Goal: Information Seeking & Learning: Learn about a topic

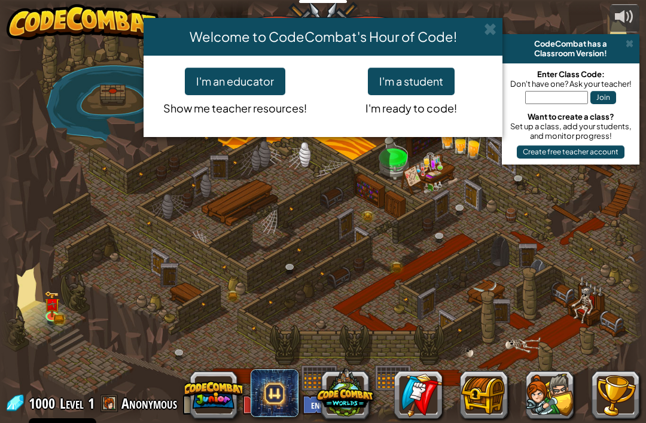
click at [434, 84] on button "I'm a student" at bounding box center [411, 82] width 87 height 28
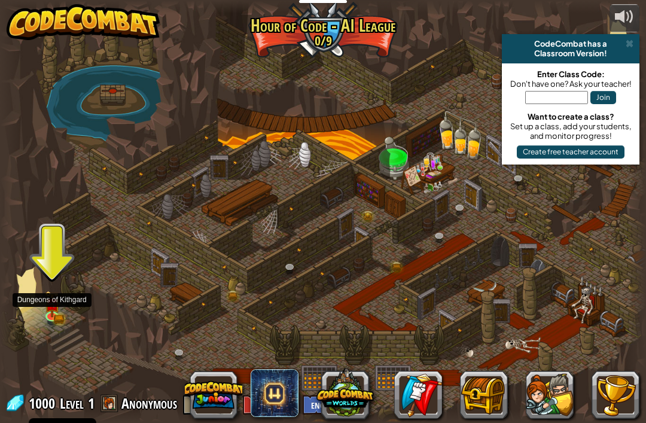
click at [45, 301] on img at bounding box center [52, 304] width 16 height 26
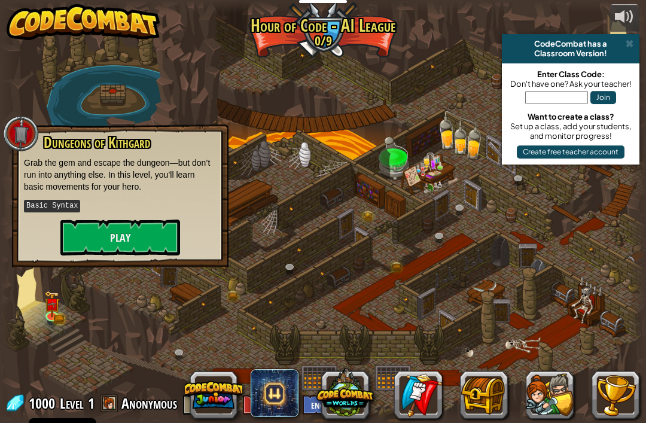
click at [72, 169] on p "Grab the gem and escape the dungeon—but don’t run into anything else. In this l…" at bounding box center [120, 175] width 193 height 36
click at [45, 308] on img at bounding box center [52, 304] width 16 height 26
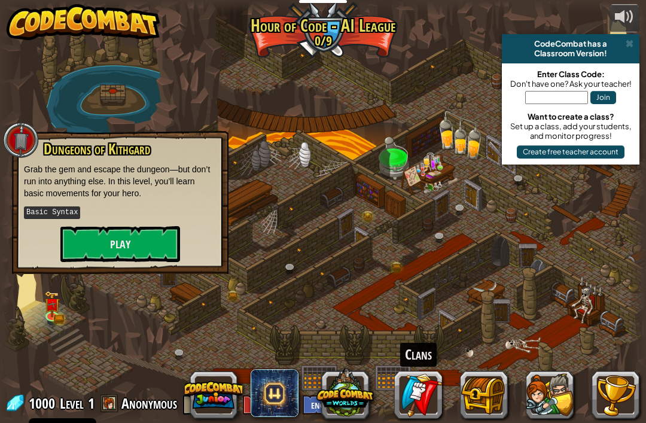
click at [440, 410] on link at bounding box center [418, 395] width 48 height 48
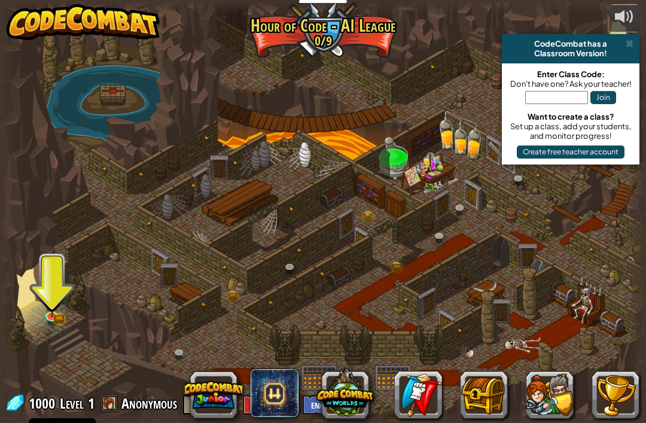
click at [45, 275] on div at bounding box center [323, 212] width 646 height 422
click at [53, 315] on img at bounding box center [52, 304] width 16 height 26
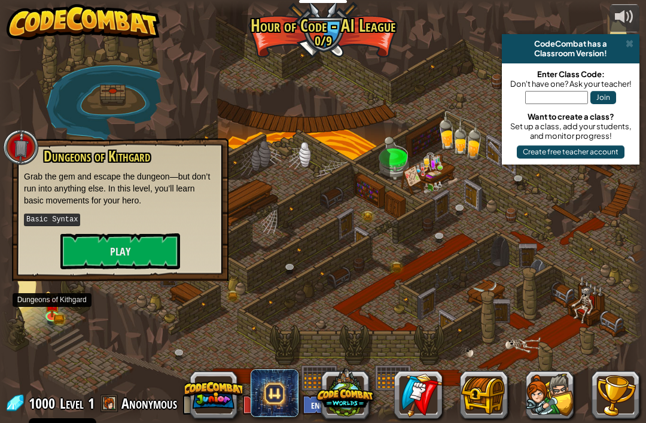
click at [93, 249] on button "Play" at bounding box center [120, 251] width 120 height 36
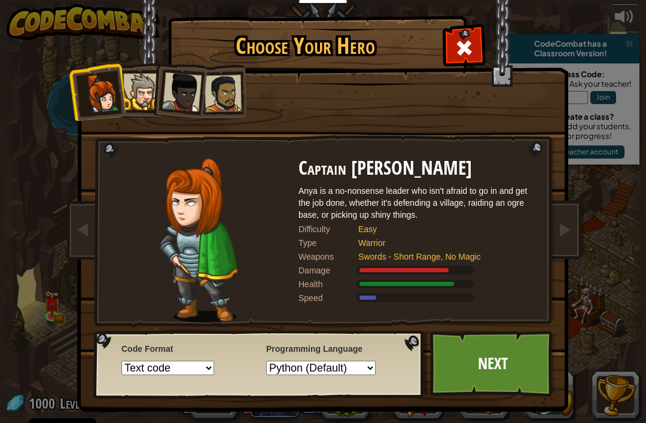
click at [130, 92] on div at bounding box center [141, 92] width 36 height 36
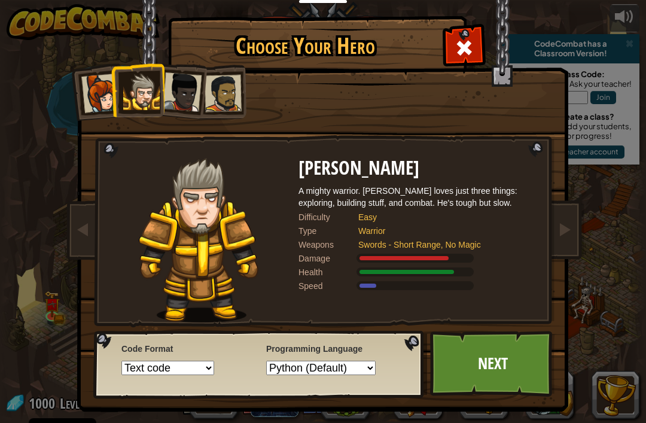
click at [108, 98] on div at bounding box center [100, 93] width 39 height 39
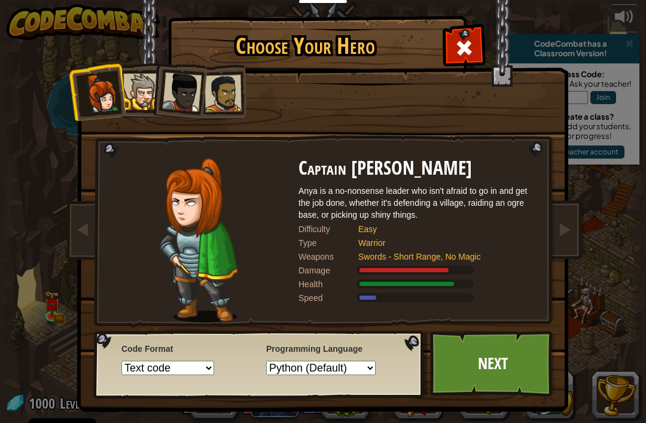
click at [106, 97] on div at bounding box center [100, 93] width 39 height 39
click at [148, 100] on div at bounding box center [141, 92] width 36 height 36
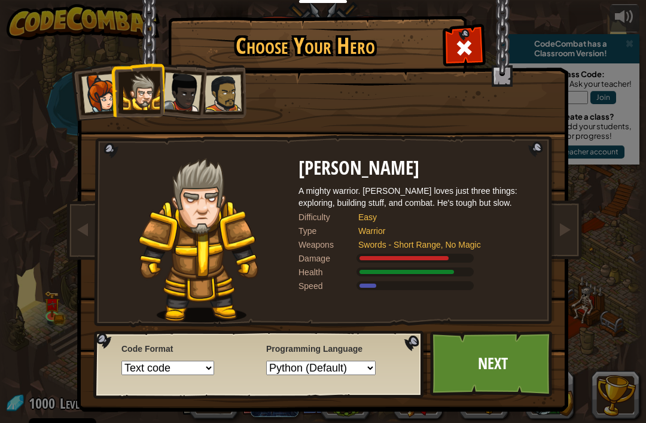
click at [188, 100] on div at bounding box center [181, 91] width 39 height 39
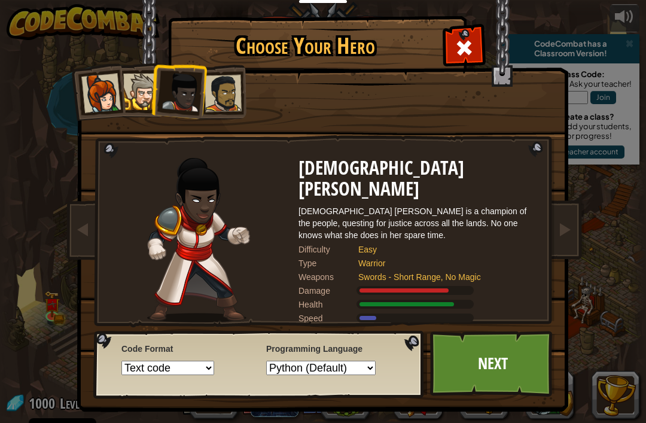
click at [223, 95] on div at bounding box center [223, 93] width 37 height 37
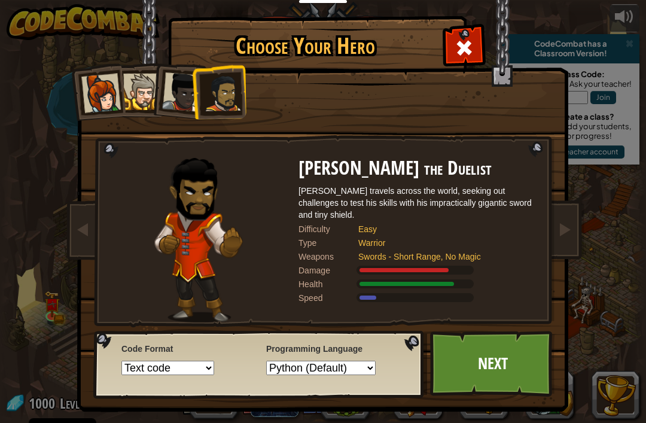
click at [184, 102] on div at bounding box center [181, 91] width 39 height 39
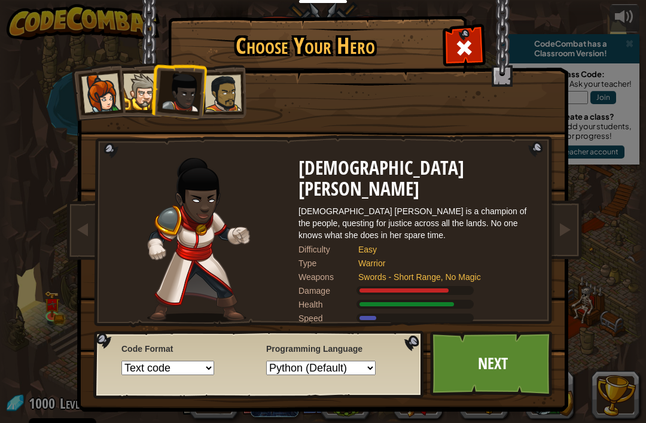
click at [221, 94] on div at bounding box center [223, 93] width 37 height 37
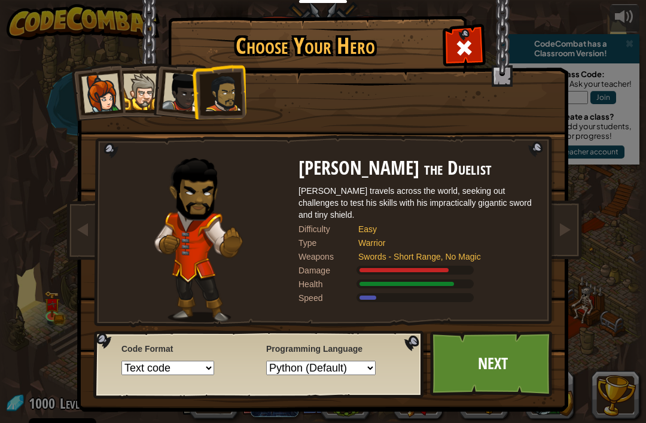
click at [485, 381] on link "Next" at bounding box center [492, 364] width 125 height 66
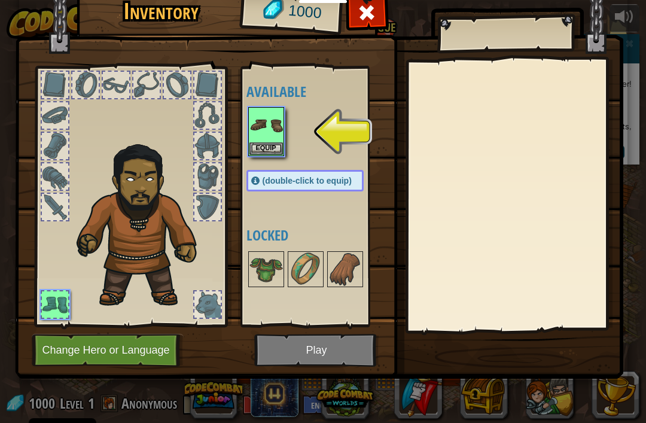
click at [258, 143] on button "Equip" at bounding box center [265, 148] width 33 height 13
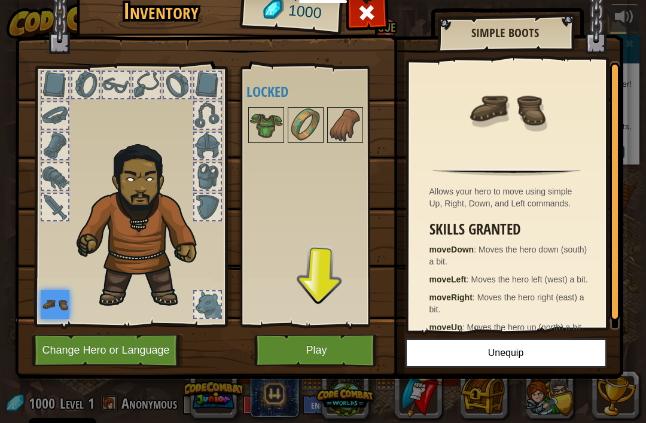
click at [288, 349] on button "Play" at bounding box center [316, 350] width 125 height 33
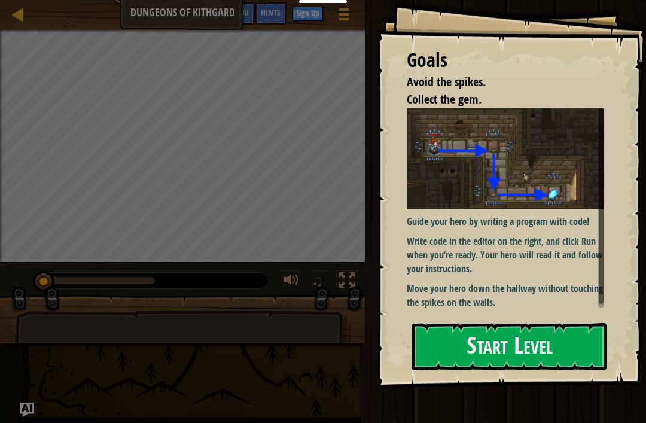
click at [545, 346] on button "Start Level" at bounding box center [509, 346] width 194 height 47
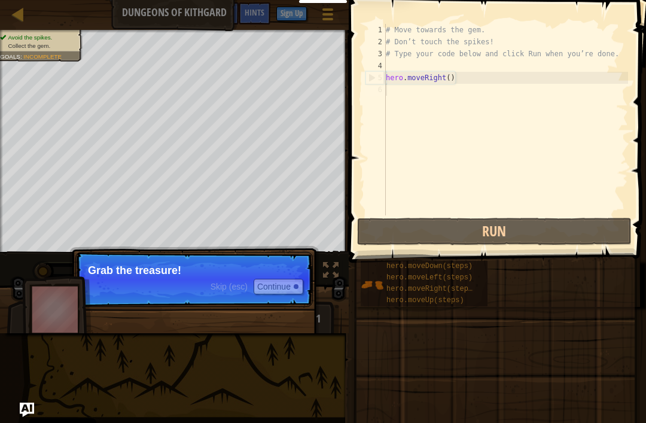
click at [129, 298] on p "Skip (esc) Continue Grab the treasure!" at bounding box center [193, 279] width 237 height 55
click at [273, 291] on button "Continue" at bounding box center [279, 287] width 50 height 16
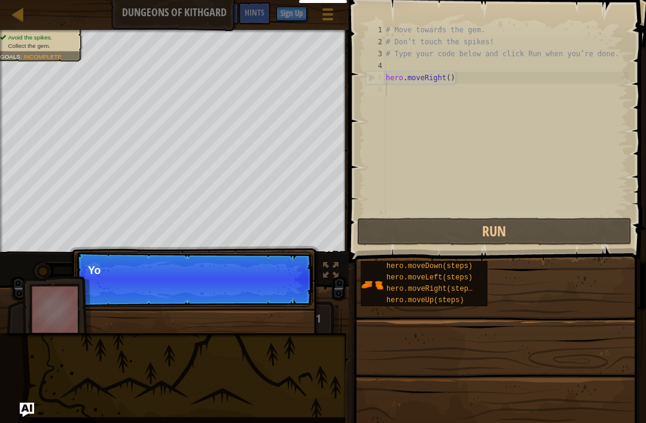
scroll to position [6, 0]
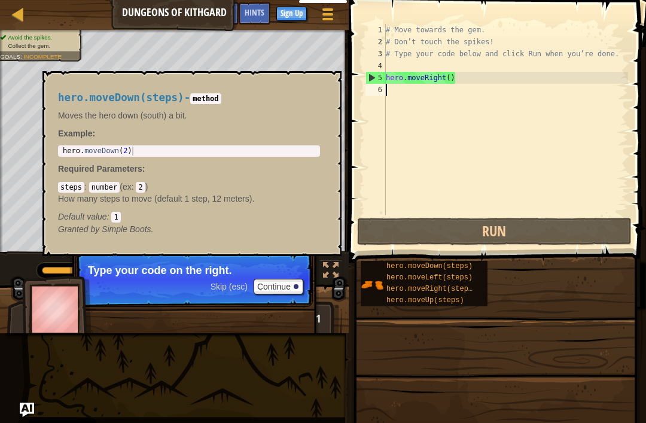
click at [456, 266] on span "hero.moveDown(steps)" at bounding box center [429, 266] width 86 height 8
click at [285, 283] on button "Continue" at bounding box center [279, 287] width 50 height 16
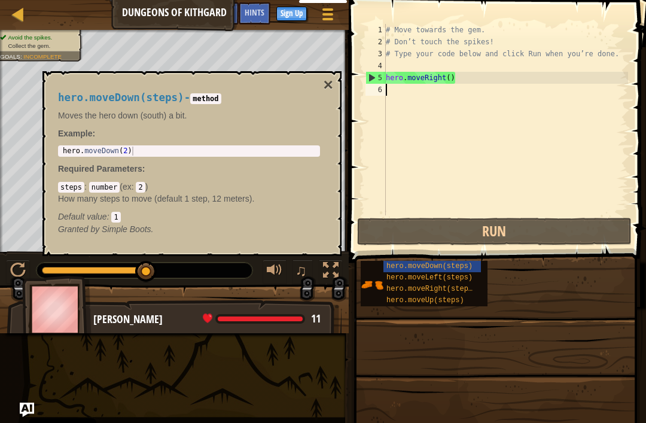
click at [331, 86] on button "×" at bounding box center [329, 85] width 10 height 17
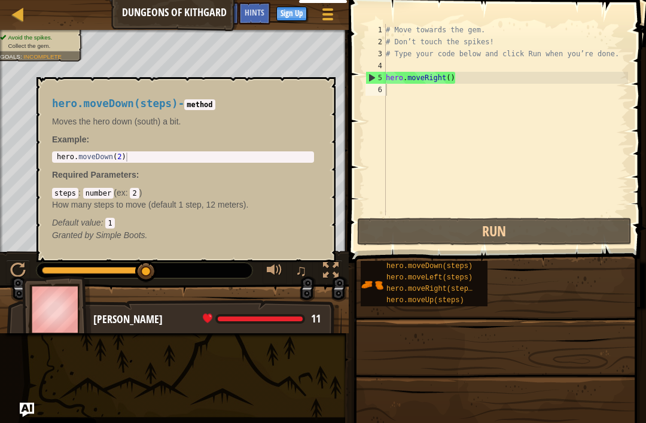
click at [456, 264] on span "hero.moveDown(steps)" at bounding box center [429, 266] width 86 height 8
click at [427, 140] on div "# Move towards the gem. # Don’t touch the spikes! # Type your code below and cl…" at bounding box center [505, 131] width 245 height 215
type textarea "h"
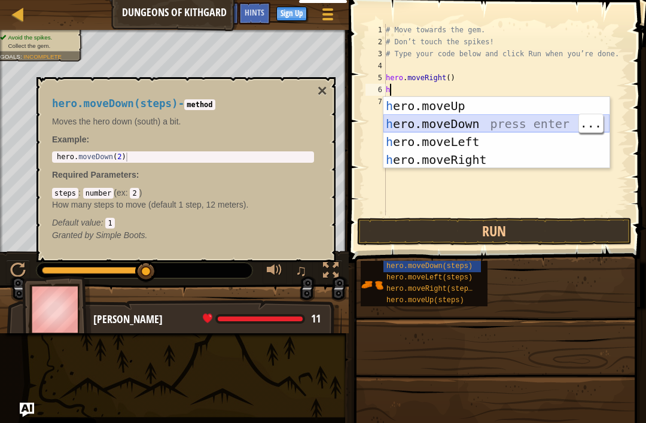
click at [411, 126] on div "h ero.moveUp press enter h ero.moveDown press enter h ero.moveLeft press enter …" at bounding box center [496, 151] width 226 height 108
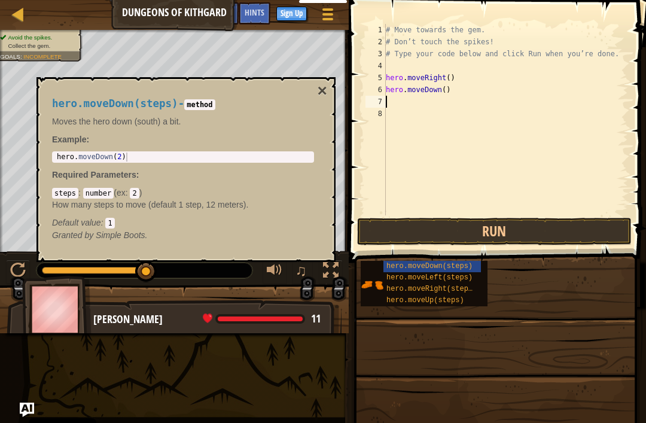
click at [327, 92] on button "×" at bounding box center [323, 91] width 10 height 17
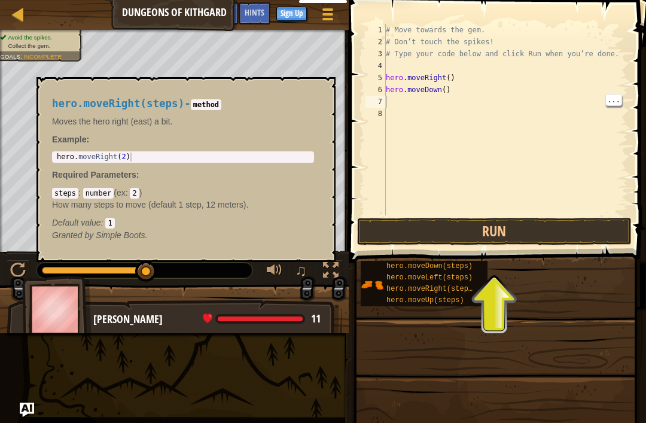
click at [397, 288] on span "hero.moveRight(steps)" at bounding box center [431, 289] width 90 height 8
click at [392, 102] on div "# Move towards the gem. # Don’t touch the spikes! # Type your code below and cl…" at bounding box center [505, 131] width 245 height 215
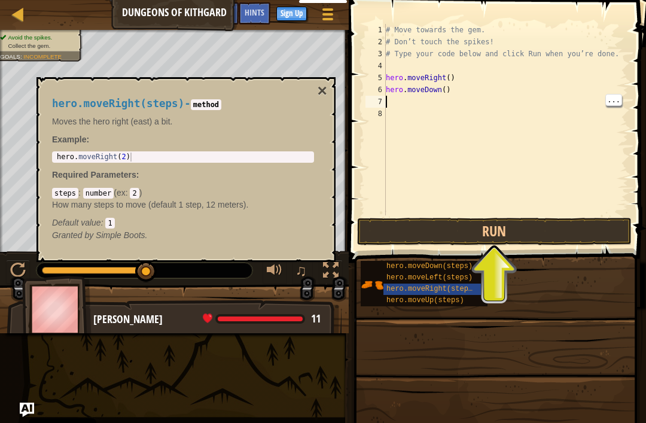
type textarea "h"
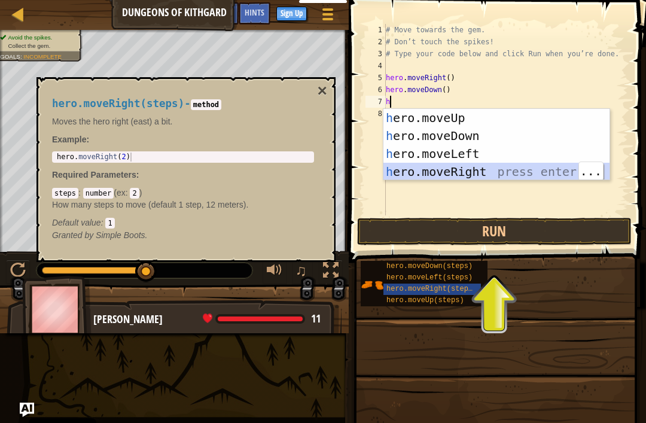
click at [546, 172] on div "h ero.moveUp press enter h ero.moveDown press enter h ero.moveLeft press enter …" at bounding box center [496, 163] width 226 height 108
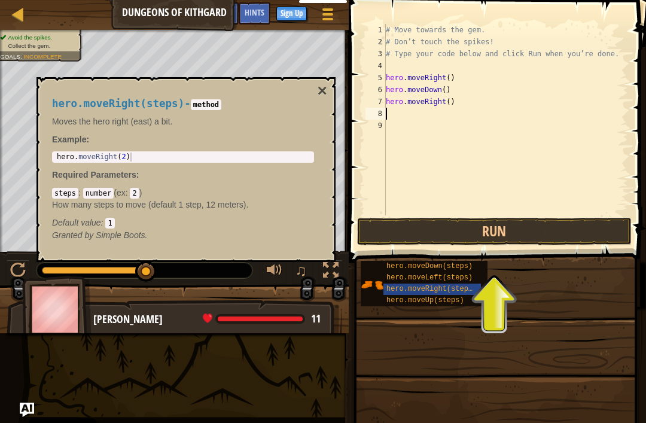
click at [504, 234] on button "Run" at bounding box center [494, 232] width 275 height 28
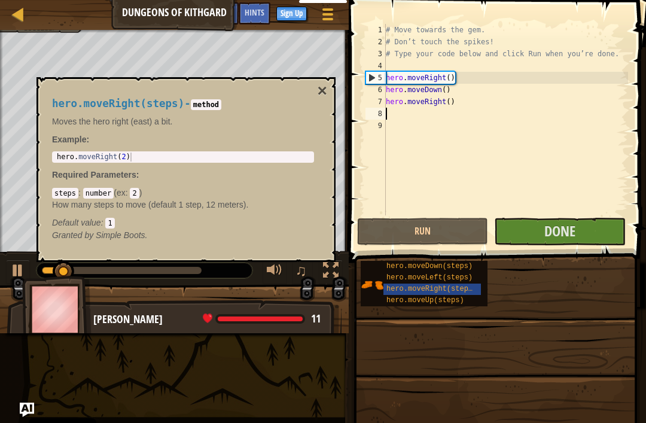
click at [325, 87] on button "×" at bounding box center [323, 91] width 10 height 17
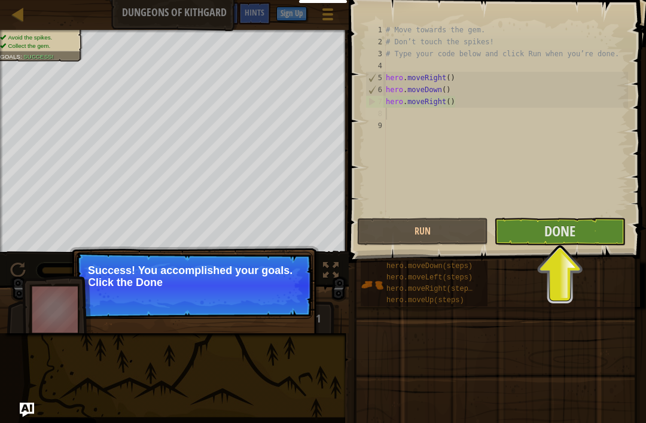
click at [578, 241] on button "Done" at bounding box center [559, 232] width 131 height 28
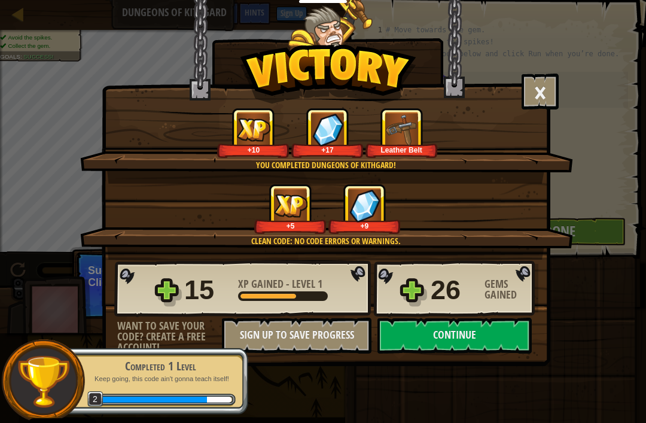
click at [514, 343] on button "Continue" at bounding box center [454, 336] width 154 height 36
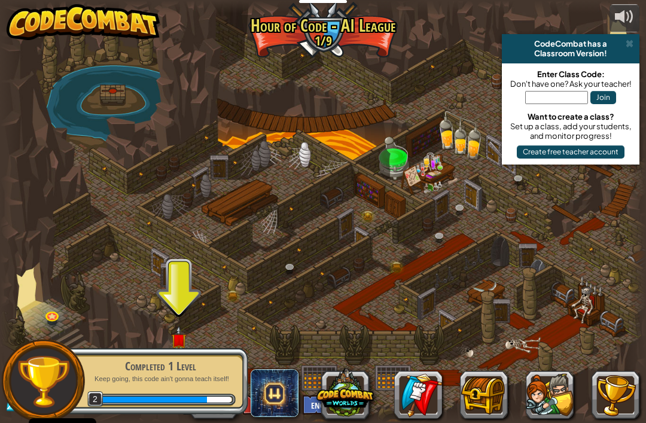
click at [483, 401] on button at bounding box center [484, 395] width 48 height 48
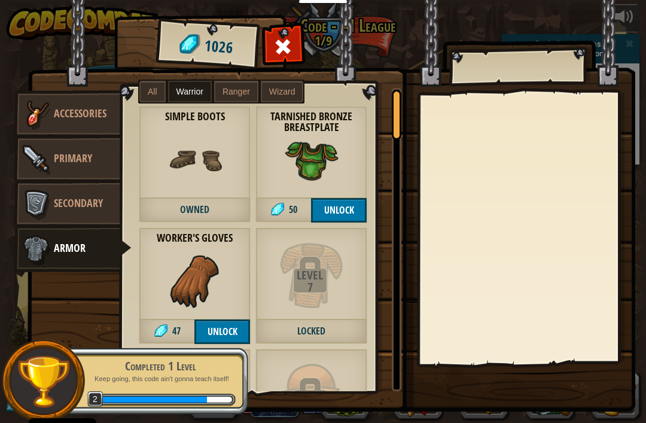
click at [235, 203] on span "Owned" at bounding box center [195, 210] width 112 height 25
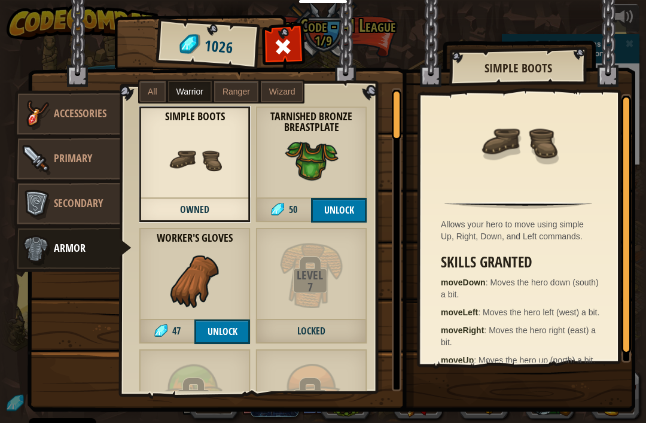
click at [157, 94] on label "All" at bounding box center [152, 92] width 26 height 22
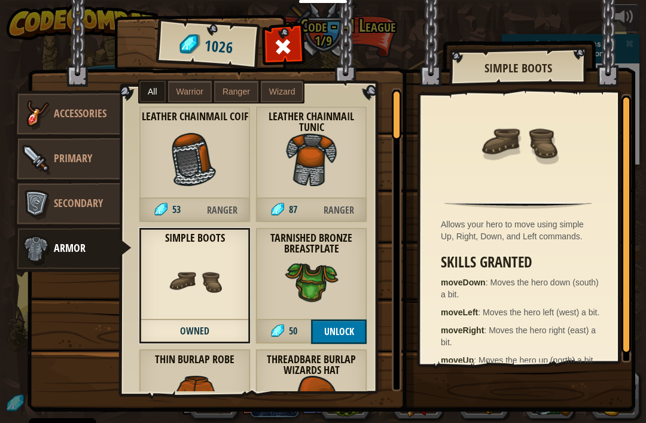
click at [221, 298] on img at bounding box center [195, 281] width 54 height 54
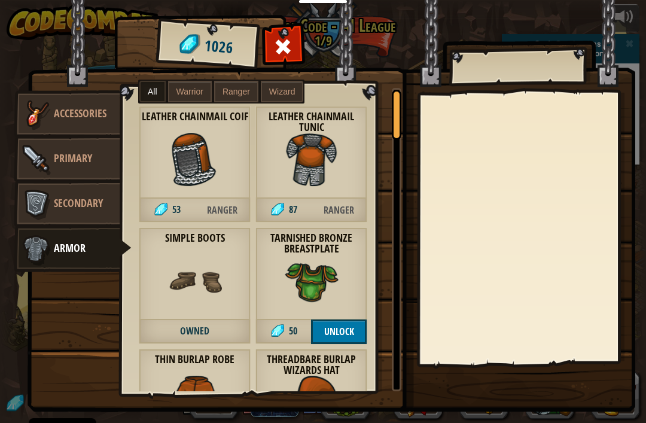
click at [191, 93] on span "Warrior" at bounding box center [189, 92] width 27 height 10
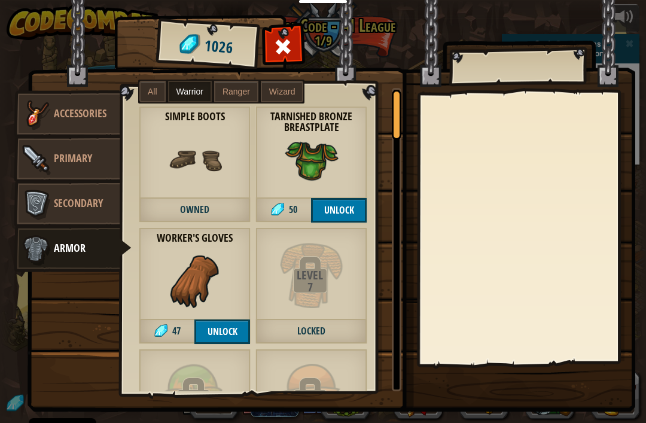
click at [347, 209] on button "Unlock" at bounding box center [339, 210] width 56 height 25
click at [228, 335] on button "Unlock" at bounding box center [222, 331] width 56 height 25
click at [238, 332] on button "Confirm" at bounding box center [222, 331] width 56 height 25
click at [341, 214] on button "Unlock" at bounding box center [339, 210] width 56 height 25
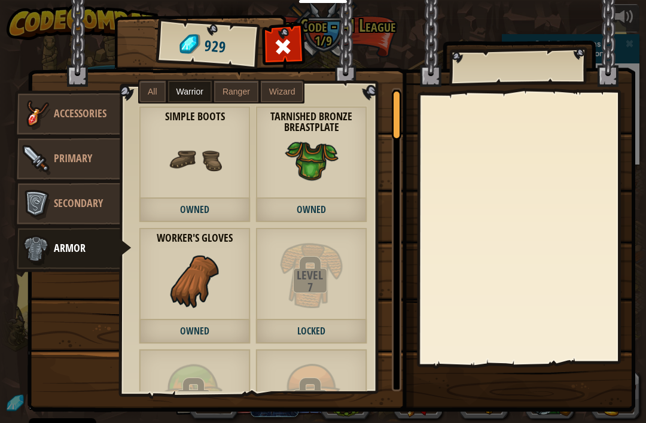
click at [34, 156] on img at bounding box center [36, 159] width 36 height 36
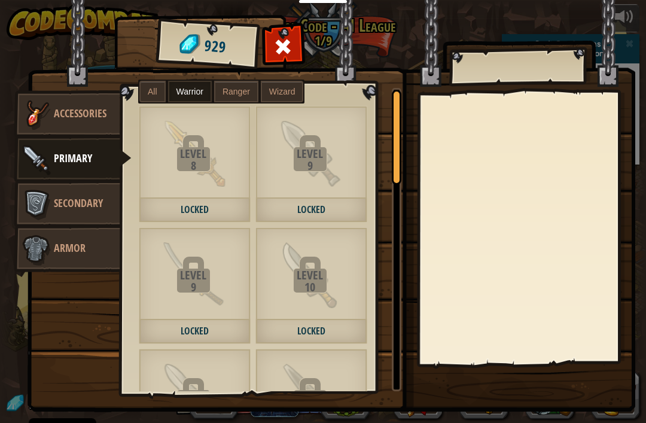
click at [35, 197] on img at bounding box center [36, 204] width 36 height 36
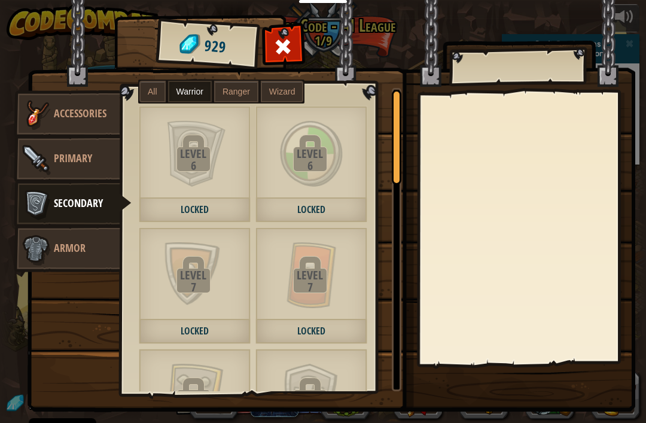
click at [45, 117] on img at bounding box center [36, 114] width 36 height 36
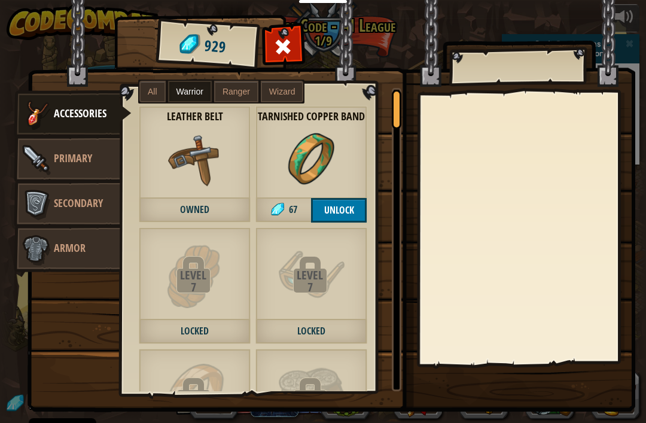
click at [348, 215] on button "Unlock" at bounding box center [339, 210] width 56 height 25
click at [344, 221] on button "Confirm" at bounding box center [339, 210] width 56 height 25
click at [289, 47] on span at bounding box center [283, 46] width 19 height 19
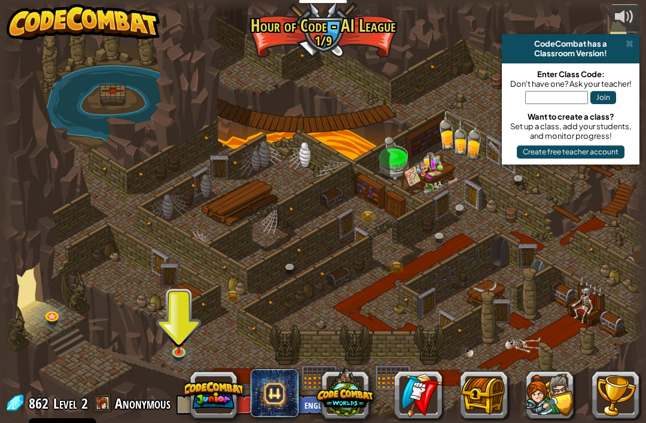
click at [178, 349] on img at bounding box center [179, 339] width 16 height 28
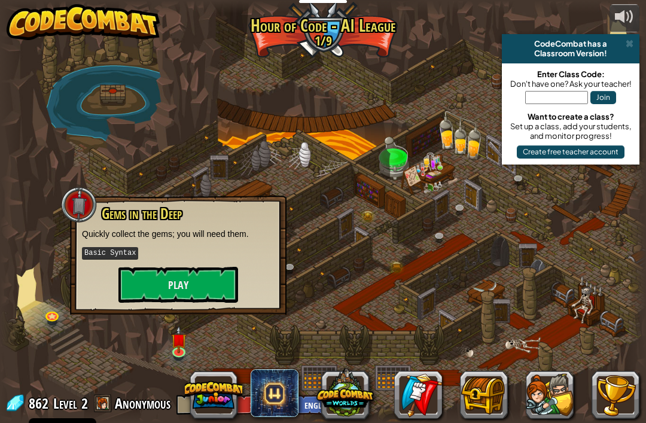
click at [139, 272] on button "Play" at bounding box center [178, 285] width 120 height 36
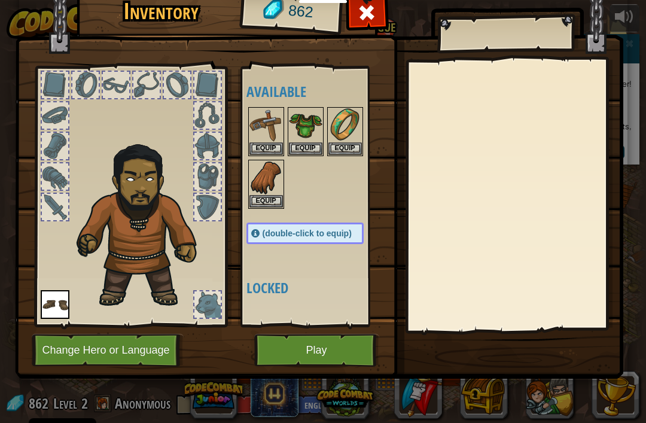
click at [256, 185] on img at bounding box center [265, 177] width 33 height 33
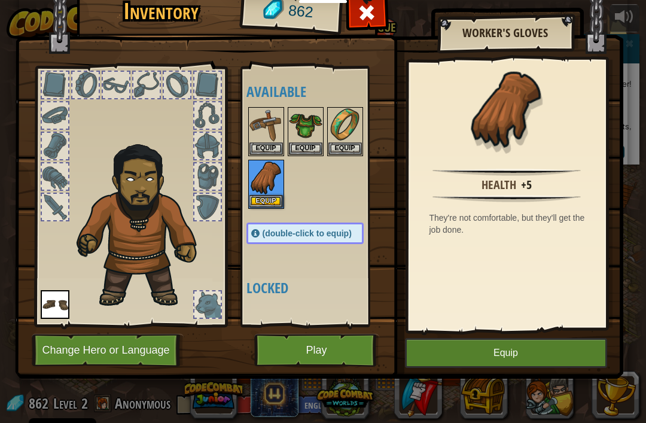
click at [258, 136] on img at bounding box center [265, 124] width 33 height 33
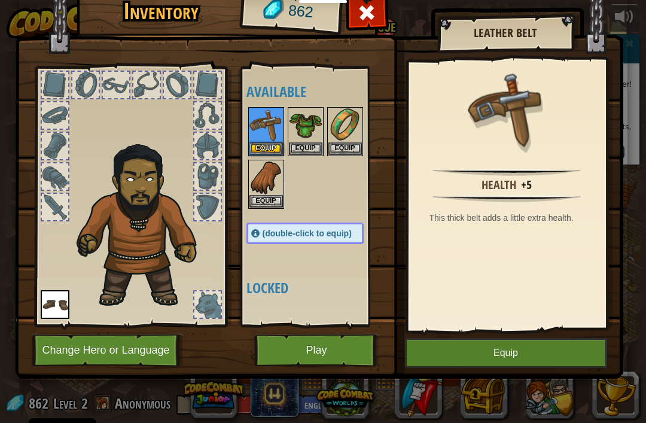
click at [552, 365] on button "Equip" at bounding box center [506, 353] width 202 height 30
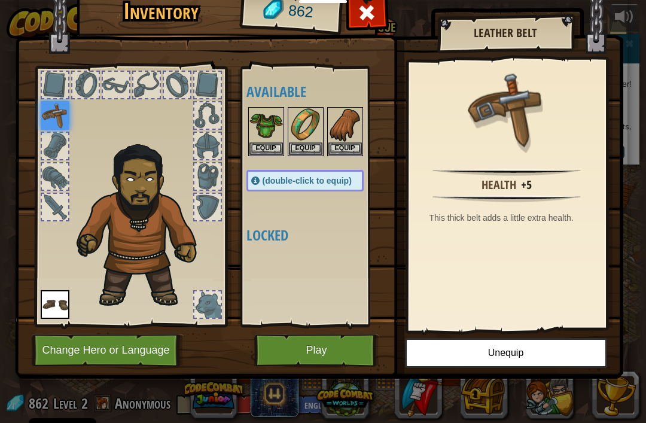
click at [257, 134] on img at bounding box center [265, 124] width 33 height 33
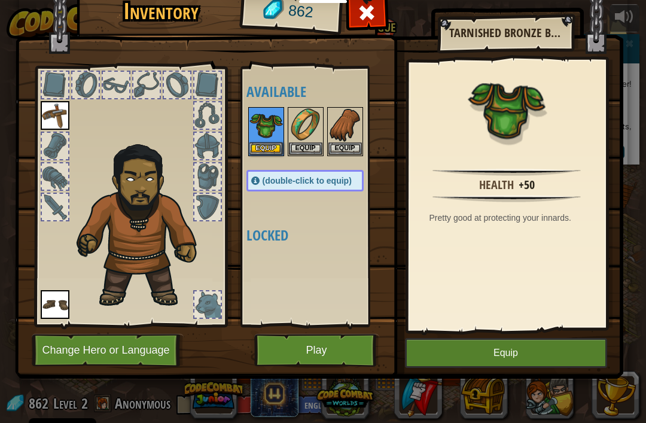
click at [260, 132] on img at bounding box center [265, 124] width 33 height 33
click at [541, 359] on button "Equip" at bounding box center [506, 353] width 202 height 30
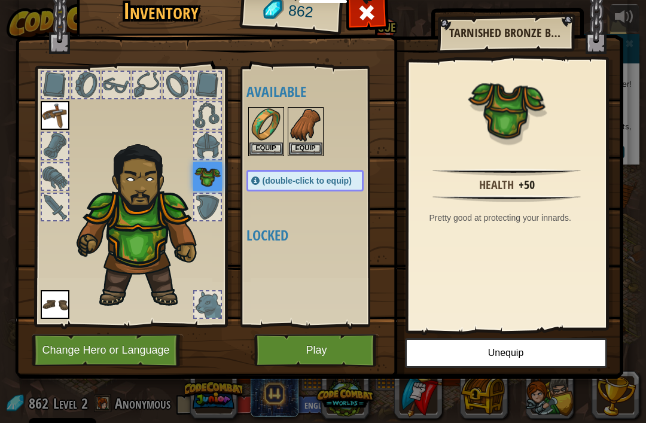
click at [300, 130] on img at bounding box center [305, 124] width 33 height 33
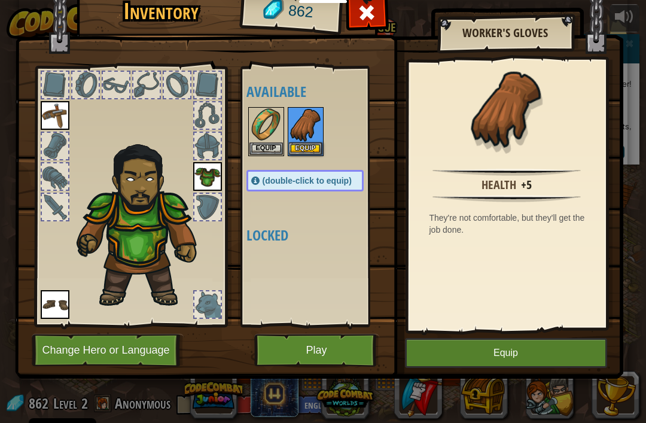
click at [536, 362] on button "Equip" at bounding box center [506, 353] width 202 height 30
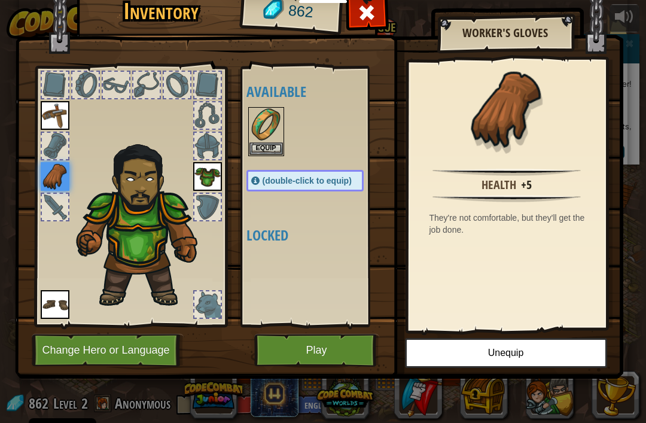
click at [264, 126] on img at bounding box center [265, 124] width 33 height 33
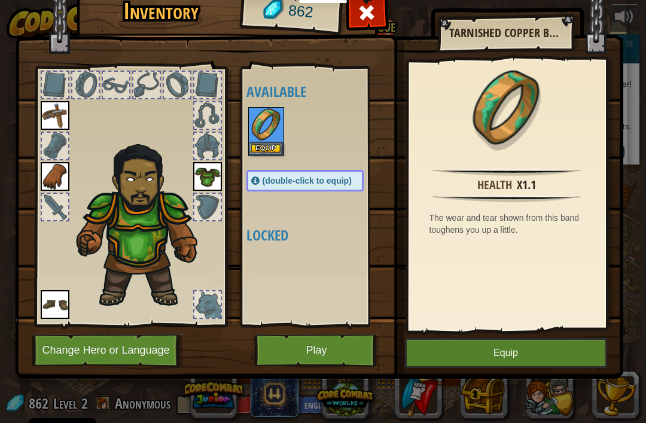
click at [528, 357] on button "Equip" at bounding box center [506, 353] width 202 height 30
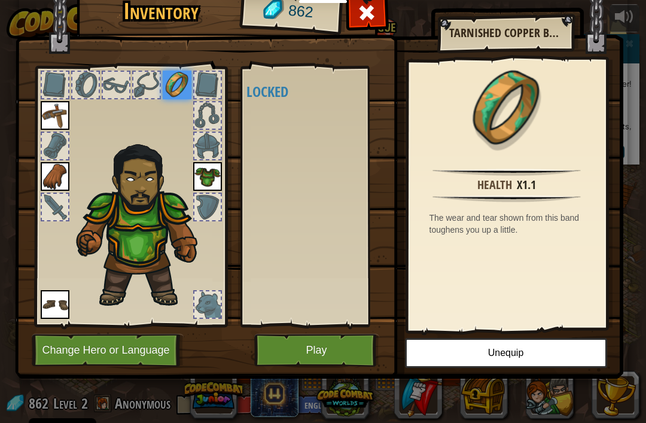
click at [292, 350] on button "Play" at bounding box center [316, 350] width 125 height 33
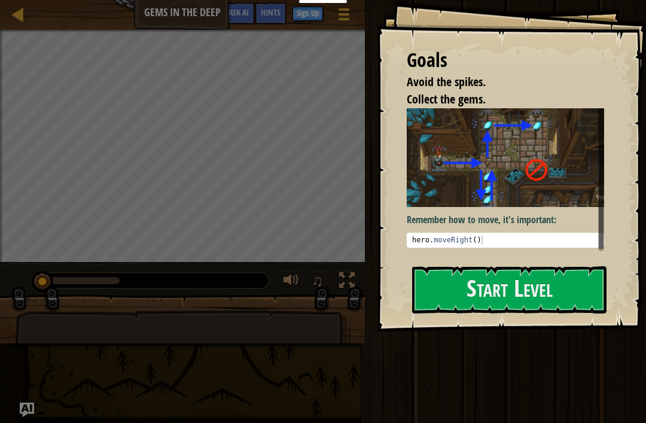
click at [547, 288] on button "Start Level" at bounding box center [509, 289] width 194 height 47
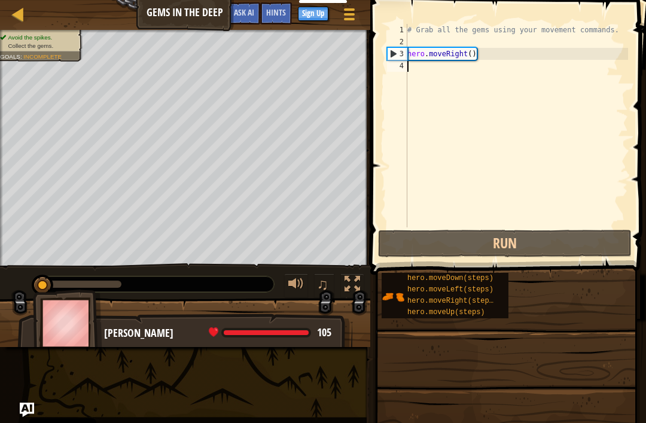
type textarea "h"
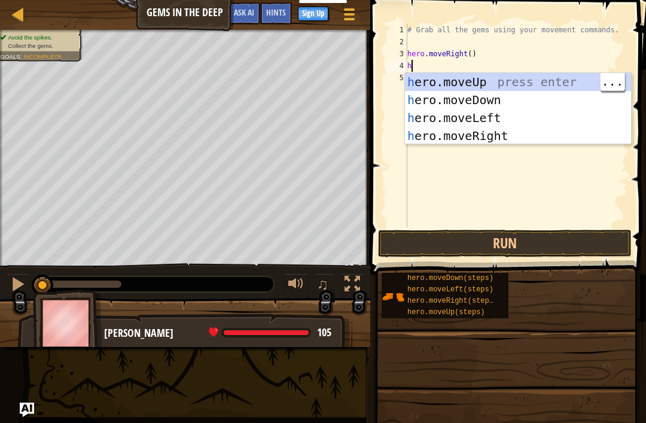
click at [533, 85] on div "h ero.moveUp press enter h ero.moveDown press enter h ero.moveLeft press enter …" at bounding box center [518, 127] width 226 height 108
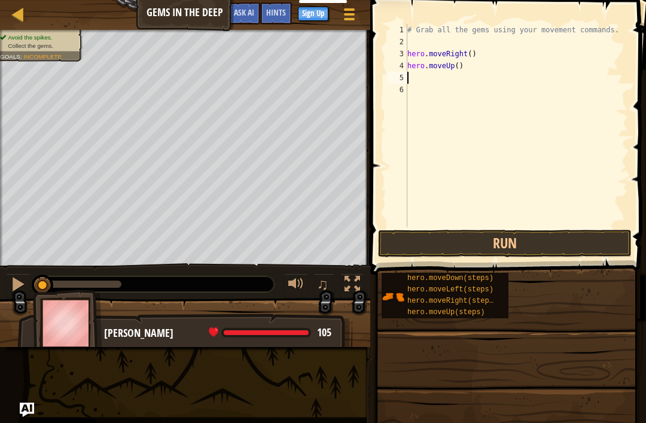
type textarea "h"
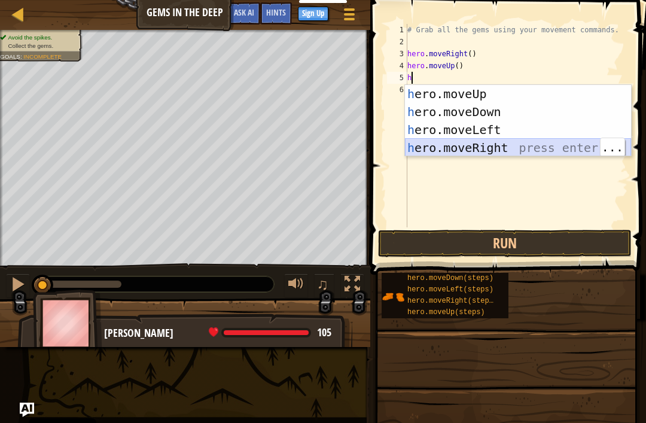
click at [554, 145] on div "h ero.moveUp press enter h ero.moveDown press enter h ero.moveLeft press enter …" at bounding box center [518, 139] width 226 height 108
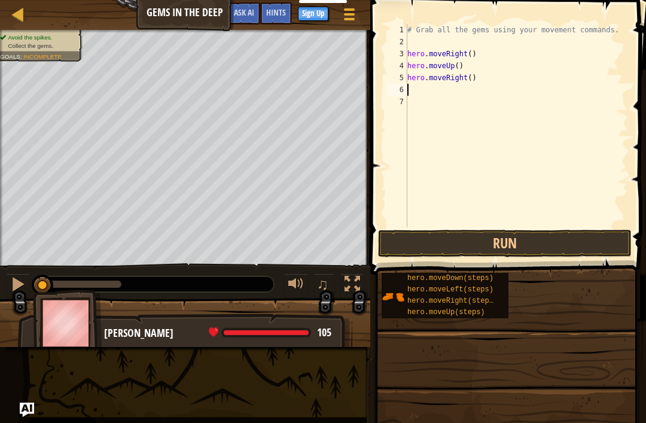
type textarea "h"
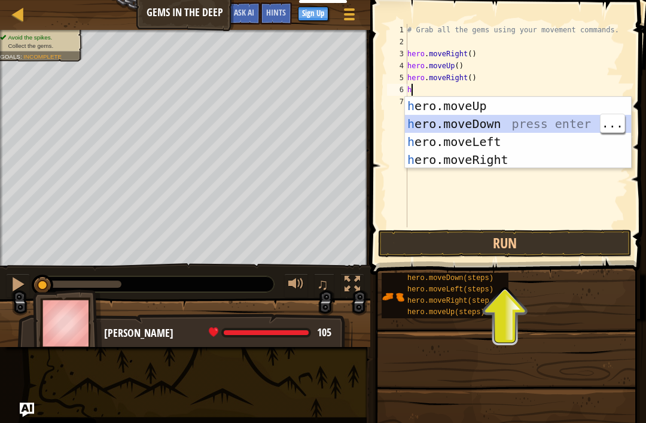
click at [437, 126] on div "h ero.moveUp press enter h ero.moveDown press enter h ero.moveLeft press enter …" at bounding box center [518, 151] width 226 height 108
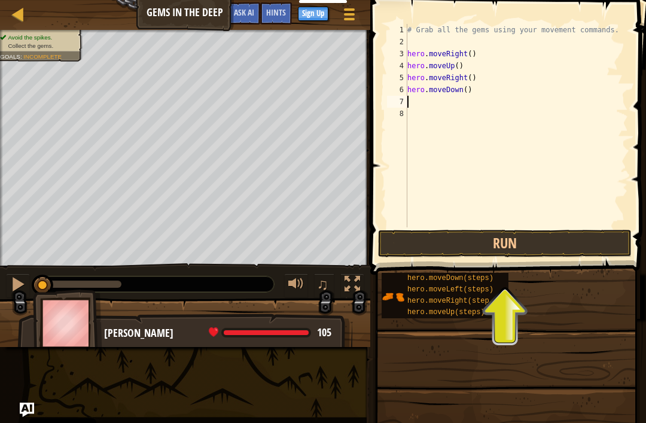
type textarea "h"
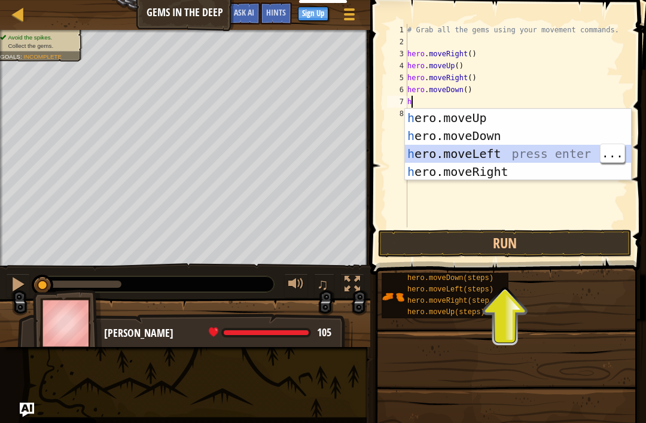
click at [498, 156] on div "h ero.moveUp press enter h ero.moveDown press enter h ero.moveLeft press enter …" at bounding box center [518, 163] width 226 height 108
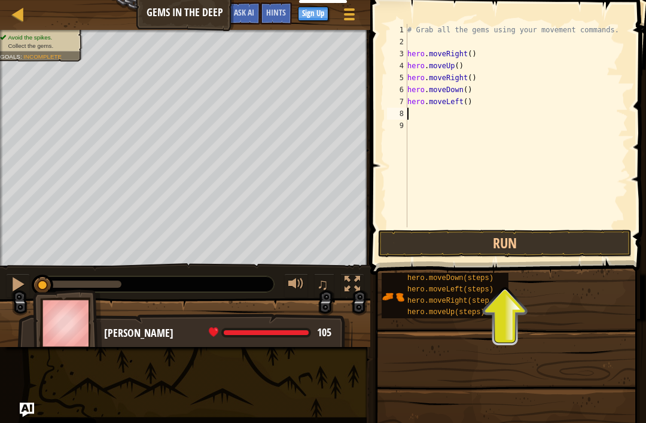
type textarea "h"
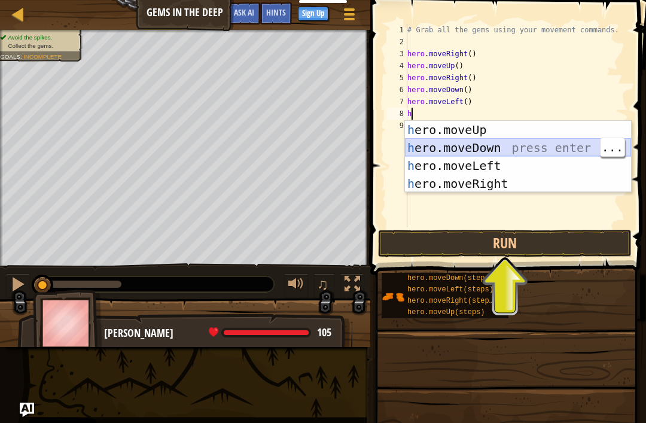
click at [501, 149] on div "h ero.moveUp press enter h ero.moveDown press enter h ero.moveLeft press enter …" at bounding box center [518, 175] width 226 height 108
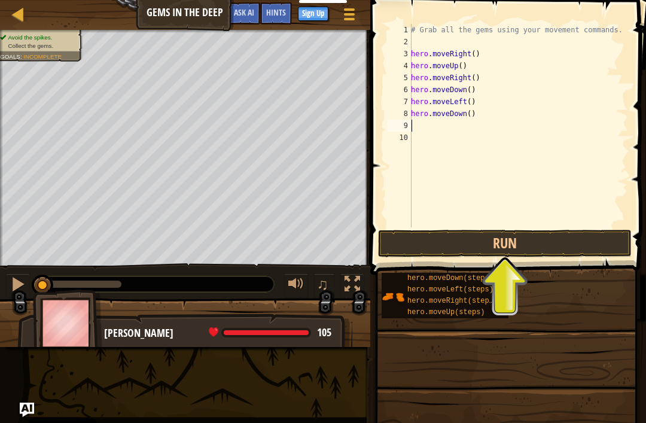
type textarea "h"
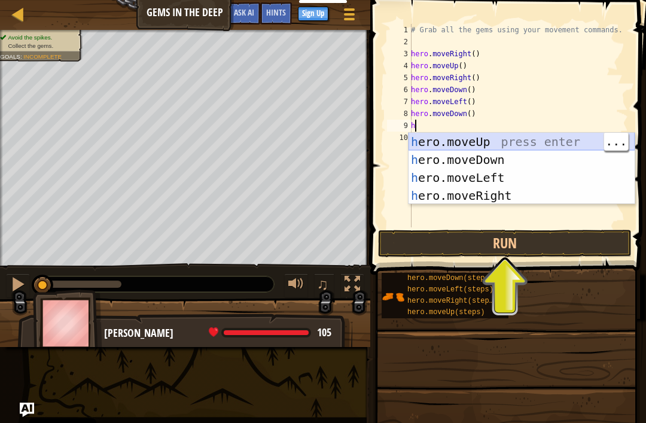
click at [535, 147] on div "h ero.moveUp press enter h ero.moveDown press enter h ero.moveLeft press enter …" at bounding box center [522, 187] width 226 height 108
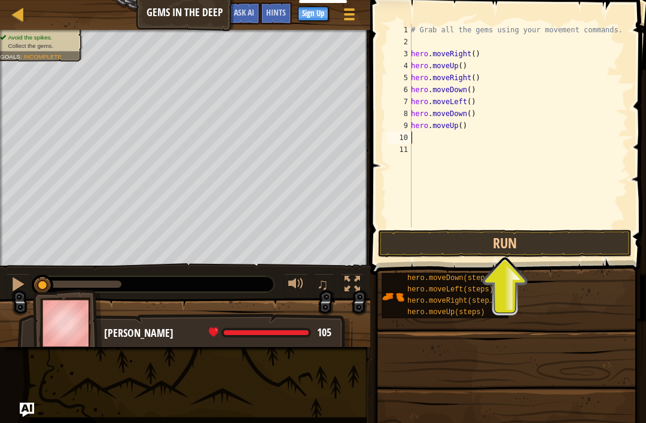
type textarea "h"
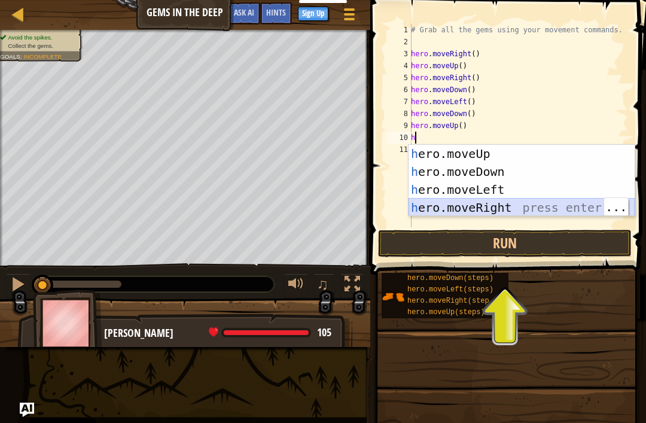
click at [435, 206] on div "h ero.moveUp press enter h ero.moveDown press enter h ero.moveLeft press enter …" at bounding box center [522, 199] width 226 height 108
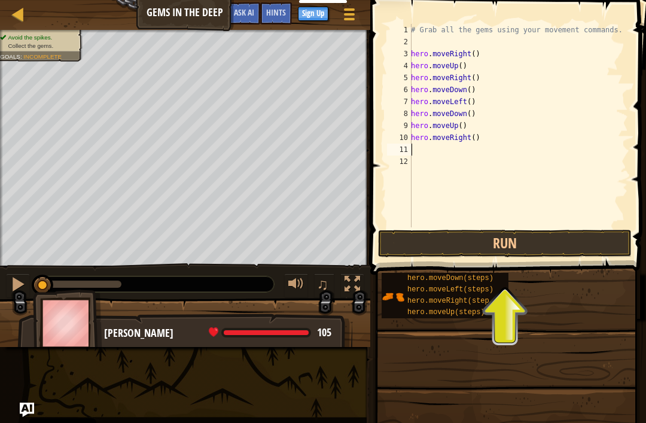
type textarea "h"
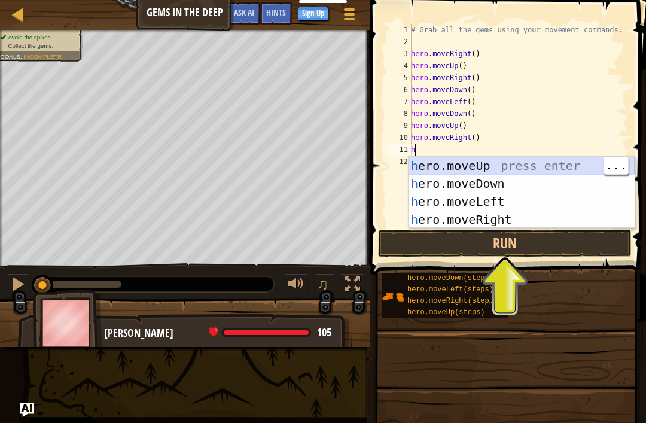
click at [429, 167] on div "h ero.moveUp press enter h ero.moveDown press enter h ero.moveLeft press enter …" at bounding box center [522, 211] width 226 height 108
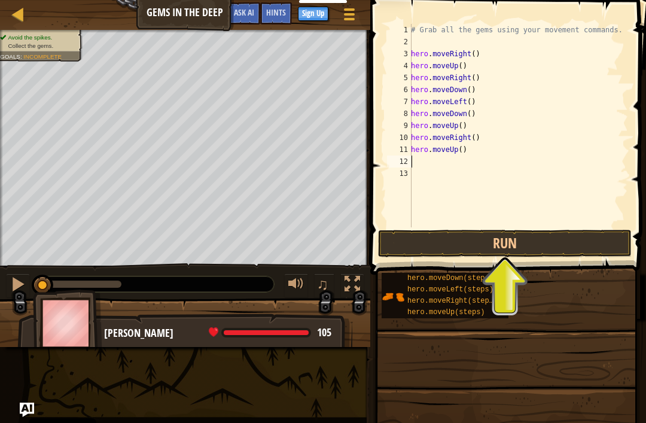
type textarea "h"
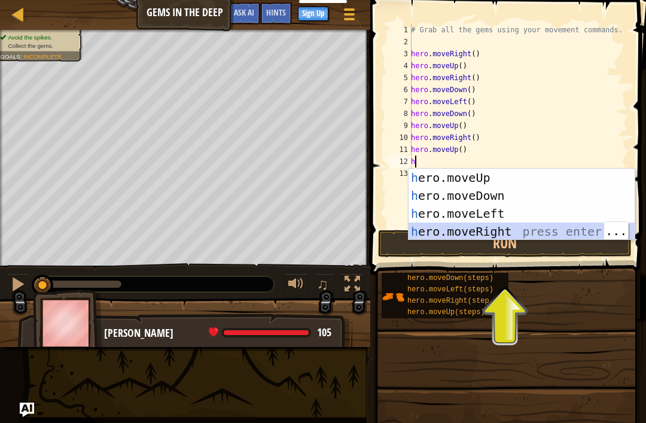
click at [462, 235] on div "h ero.moveUp press enter h ero.moveDown press enter h ero.moveLeft press enter …" at bounding box center [522, 223] width 226 height 108
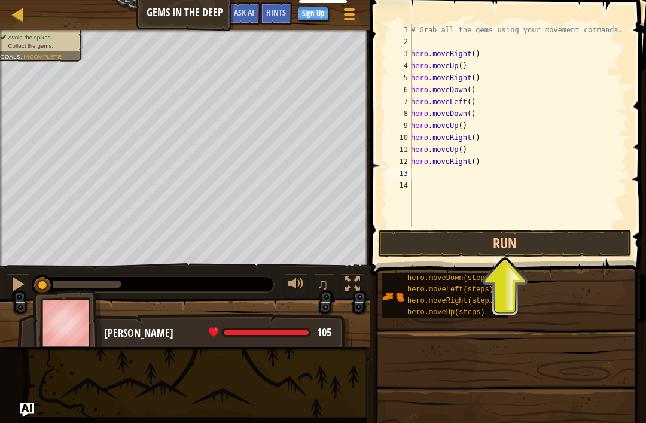
click at [493, 238] on button "Run" at bounding box center [505, 244] width 254 height 28
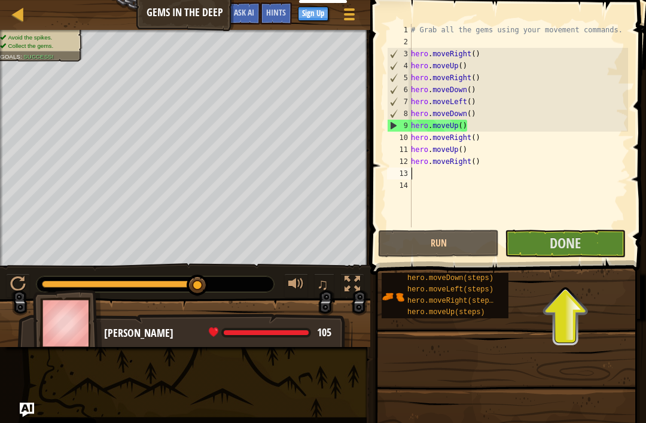
click at [582, 244] on button "Done" at bounding box center [565, 244] width 121 height 28
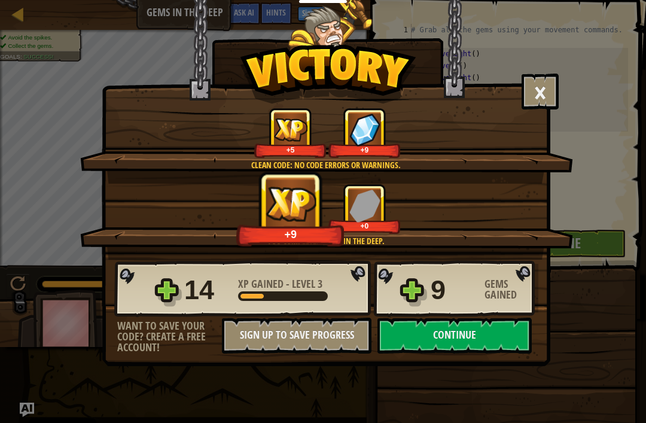
click at [501, 363] on div "× You will find a use for these gems soon. How fun was this level? Clean code: …" at bounding box center [326, 183] width 449 height 366
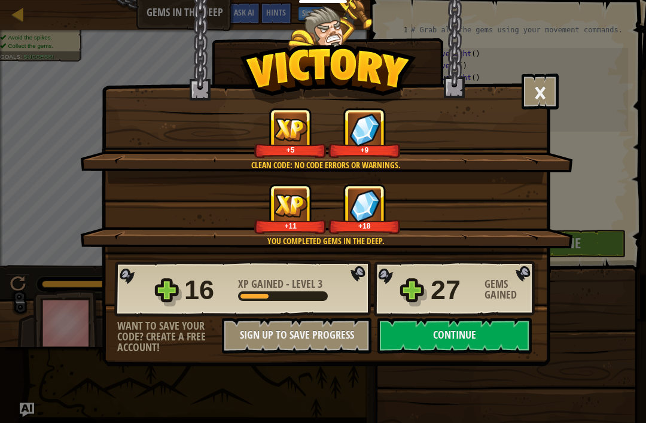
click at [505, 346] on button "Continue" at bounding box center [454, 336] width 154 height 36
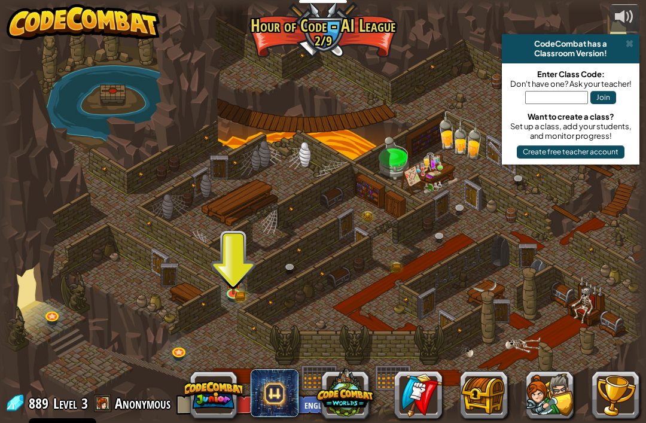
click at [489, 401] on button at bounding box center [484, 395] width 48 height 48
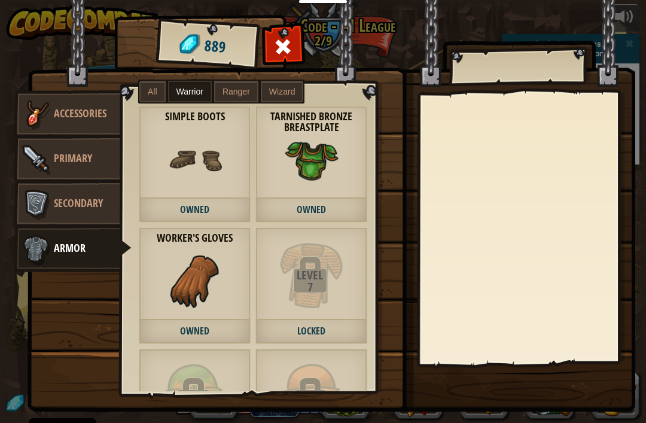
click at [48, 193] on img at bounding box center [36, 204] width 36 height 36
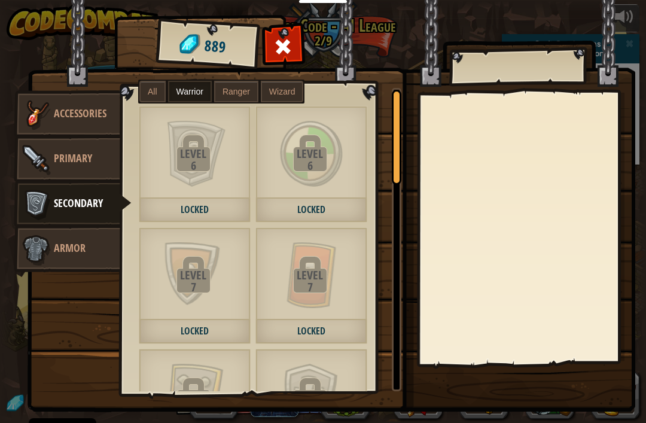
click at [53, 157] on img at bounding box center [36, 159] width 36 height 36
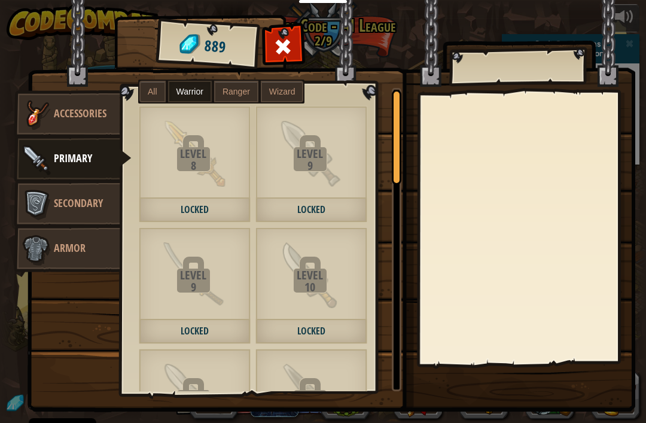
click at [56, 90] on img at bounding box center [332, 194] width 608 height 434
click at [53, 99] on img at bounding box center [36, 114] width 36 height 36
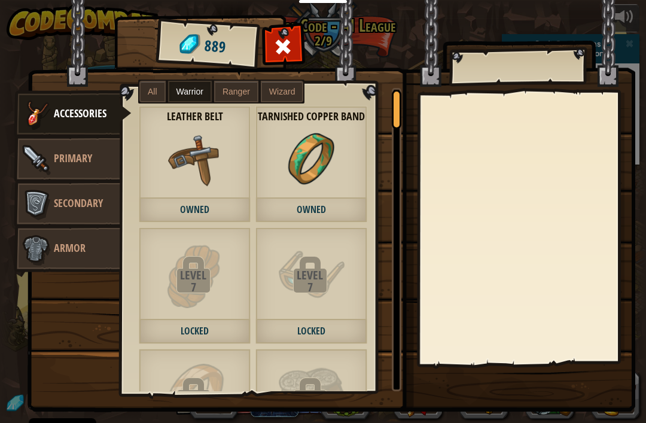
click at [49, 154] on img at bounding box center [36, 159] width 36 height 36
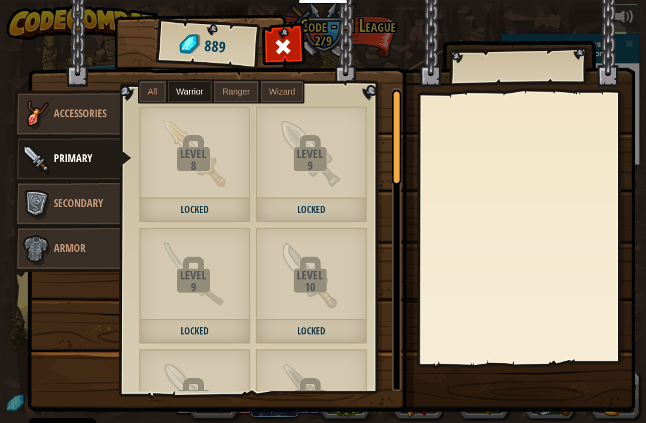
click at [51, 264] on img at bounding box center [36, 249] width 36 height 36
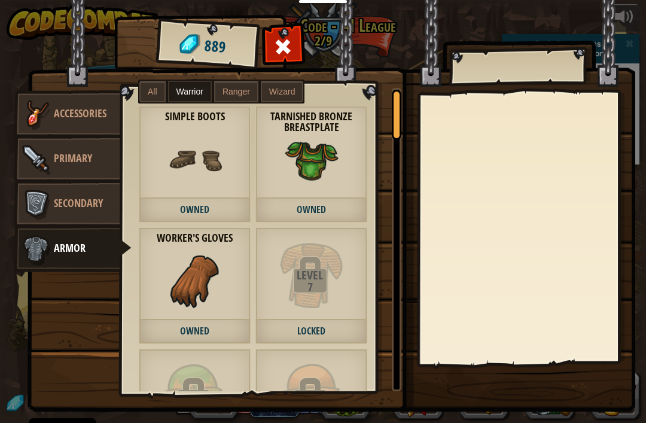
click at [150, 77] on img at bounding box center [332, 194] width 608 height 434
click at [274, 84] on label "Wizard" at bounding box center [282, 92] width 43 height 22
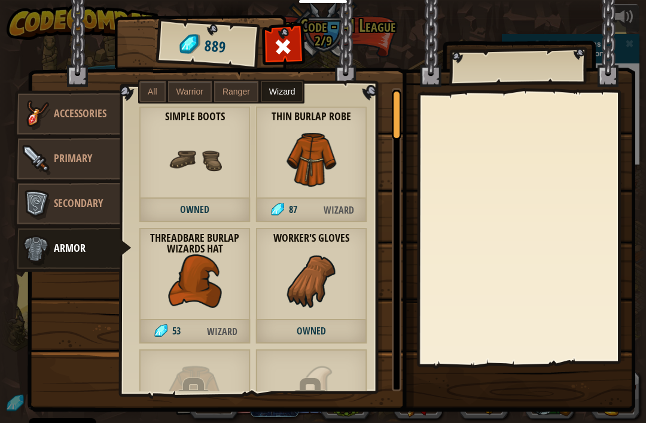
click at [193, 83] on label "Warrior" at bounding box center [190, 92] width 44 height 22
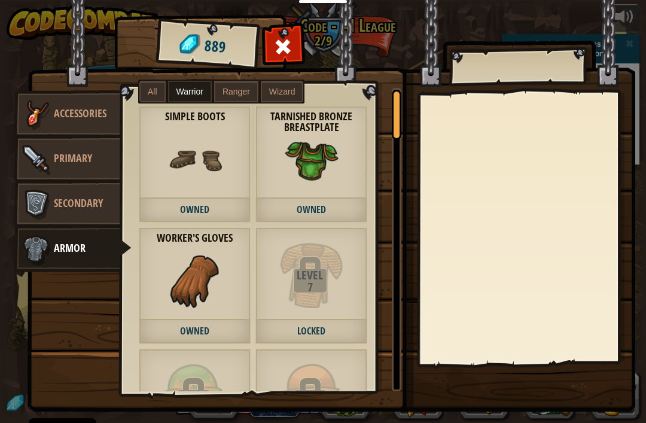
click at [273, 32] on img at bounding box center [332, 194] width 608 height 434
click at [275, 47] on span at bounding box center [283, 46] width 19 height 19
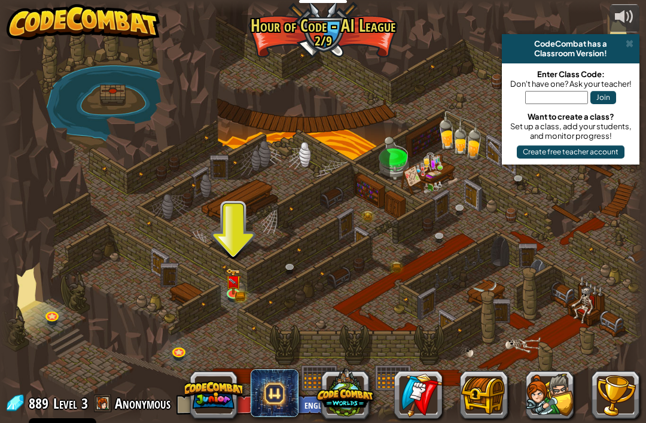
click at [243, 272] on div at bounding box center [323, 212] width 646 height 422
click at [236, 300] on link at bounding box center [234, 294] width 24 height 18
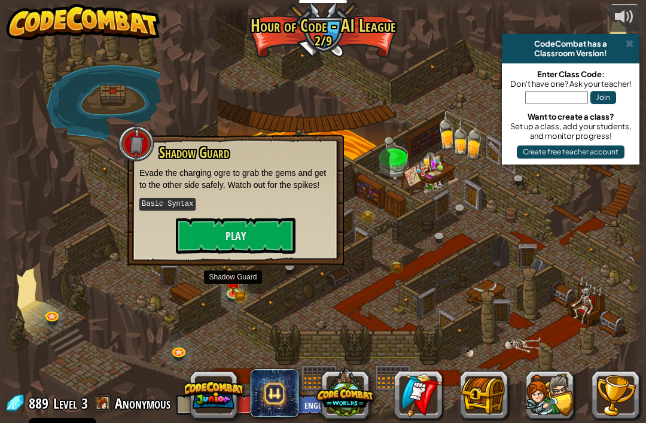
click at [274, 227] on button "Play" at bounding box center [236, 236] width 120 height 36
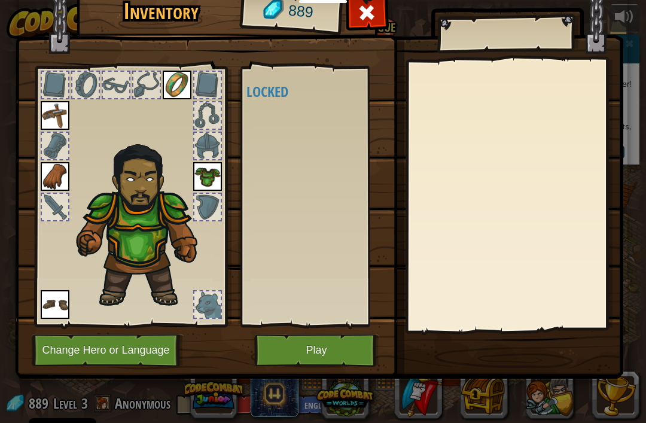
click at [297, 361] on button "Play" at bounding box center [316, 350] width 125 height 33
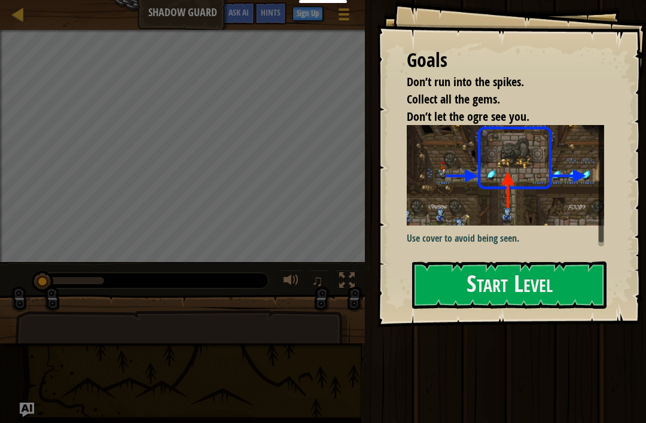
click at [550, 300] on button "Start Level" at bounding box center [509, 284] width 194 height 47
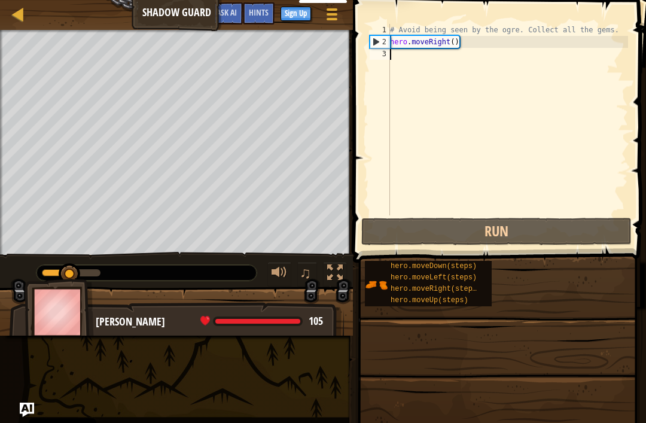
type textarea "h"
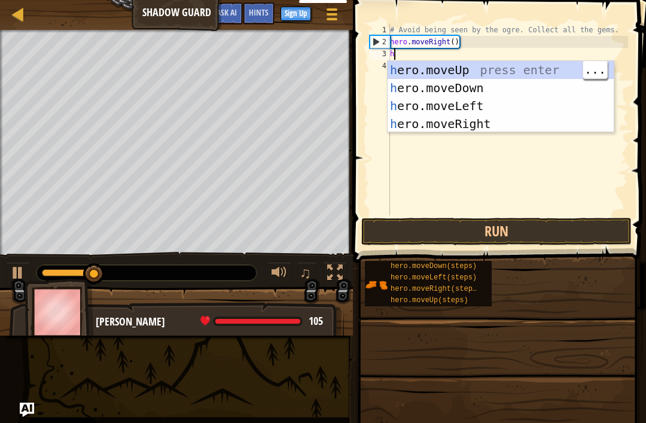
click at [522, 67] on div "h ero.moveUp press enter h ero.moveDown press enter h ero.moveLeft press enter …" at bounding box center [501, 115] width 226 height 108
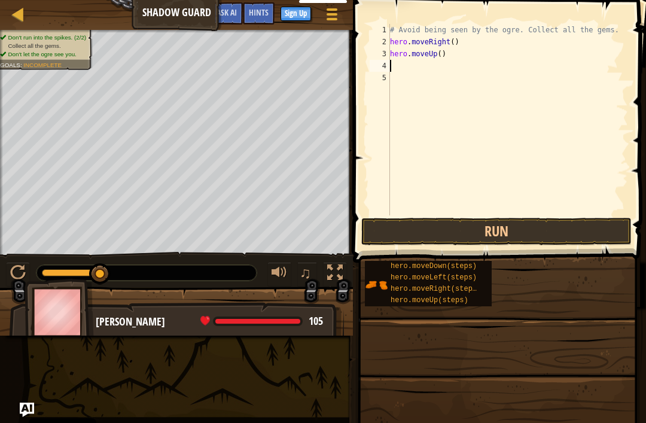
type textarea "h"
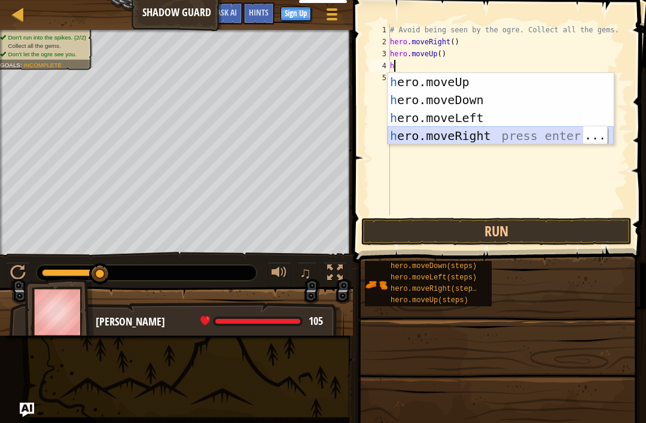
click at [474, 138] on div "h ero.moveUp press enter h ero.moveDown press enter h ero.moveLeft press enter …" at bounding box center [501, 127] width 226 height 108
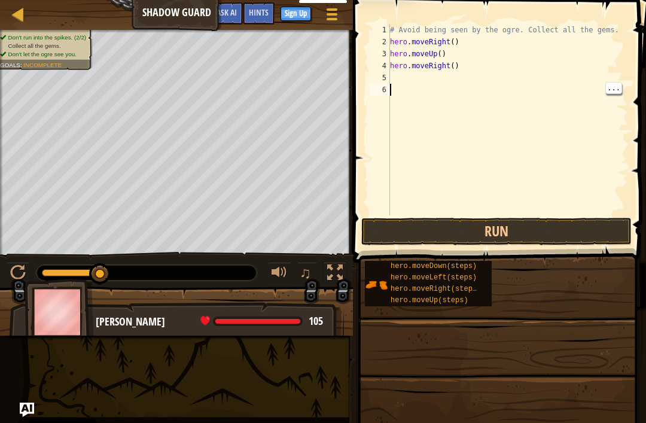
type textarea "h"
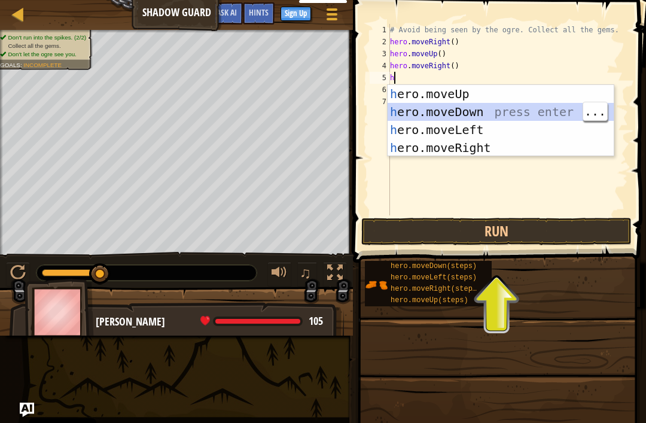
click at [522, 114] on div "h ero.moveUp press enter h ero.moveDown press enter h ero.moveLeft press enter …" at bounding box center [501, 139] width 226 height 108
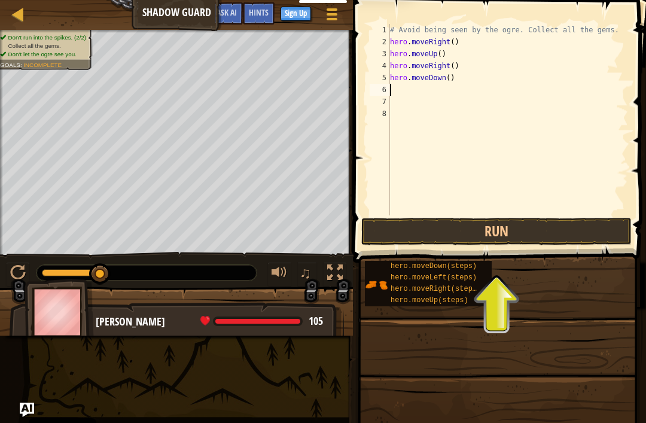
type textarea "h"
click at [393, 90] on div "# Avoid being seen by the ogre. Collect all the gems. hero . moveRight ( ) hero…" at bounding box center [508, 131] width 240 height 215
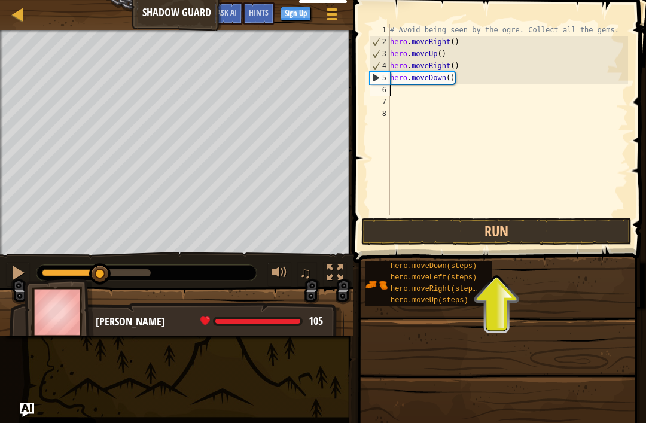
type textarea "h"
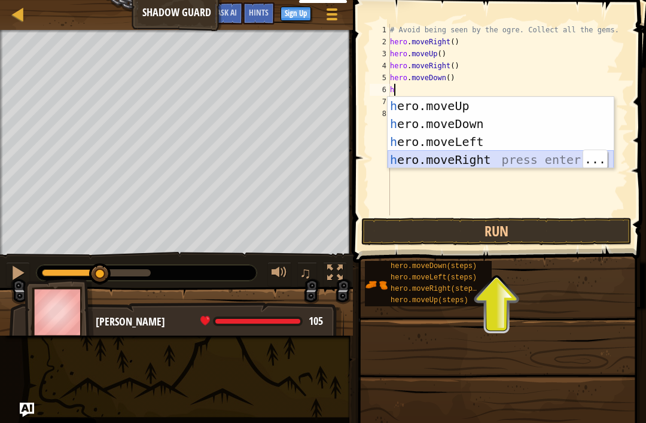
click at [520, 161] on div "h ero.moveUp press enter h ero.moveDown press enter h ero.moveLeft press enter …" at bounding box center [501, 151] width 226 height 108
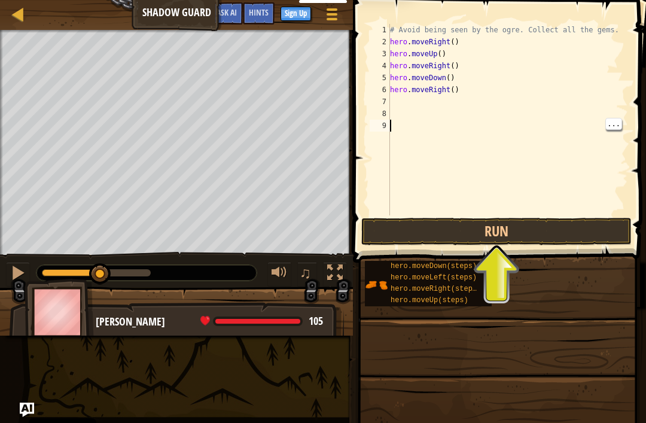
click at [511, 237] on button "Run" at bounding box center [496, 232] width 270 height 28
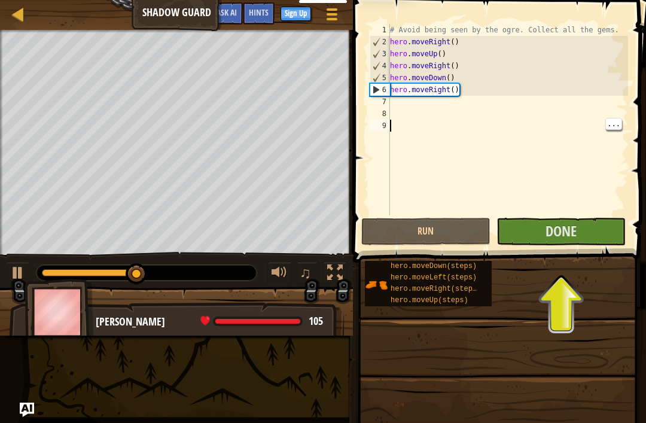
click at [585, 244] on button "Done" at bounding box center [560, 232] width 129 height 28
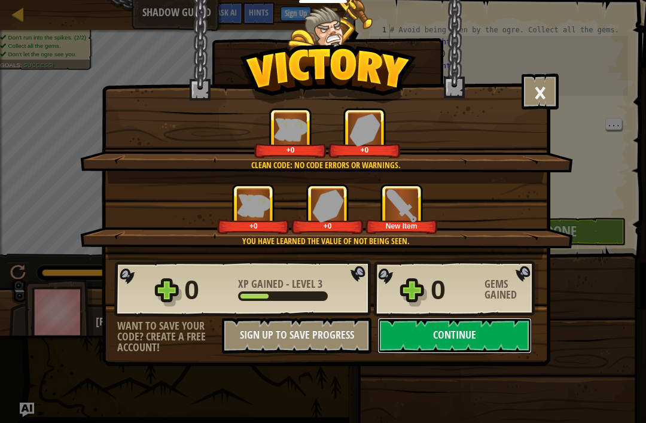
click at [493, 341] on button "Continue" at bounding box center [454, 336] width 154 height 36
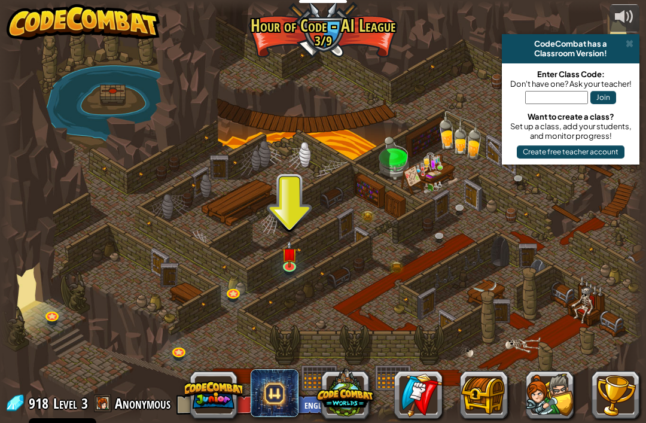
click at [284, 261] on img at bounding box center [290, 254] width 16 height 28
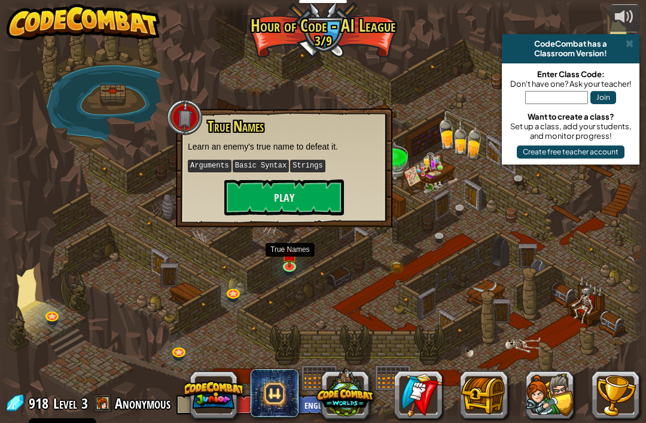
click at [305, 204] on button "Play" at bounding box center [284, 197] width 120 height 36
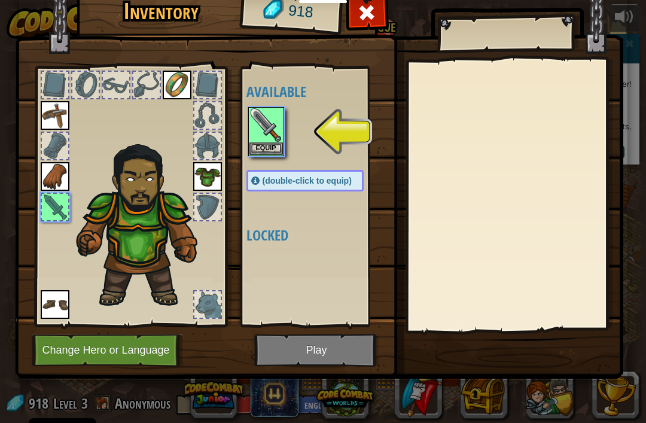
click at [275, 144] on button "Equip" at bounding box center [265, 148] width 33 height 13
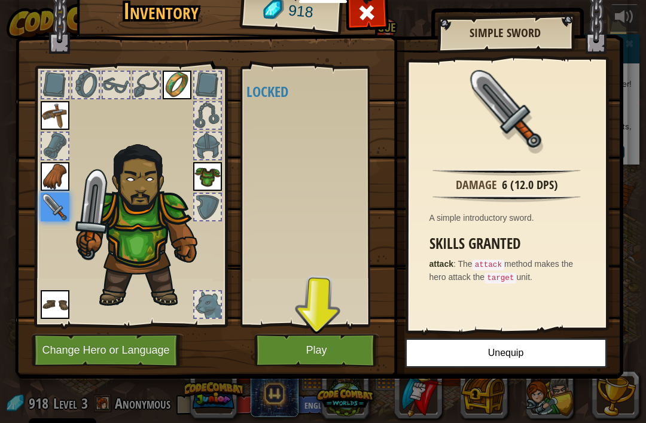
click at [319, 352] on button "Play" at bounding box center [316, 350] width 125 height 33
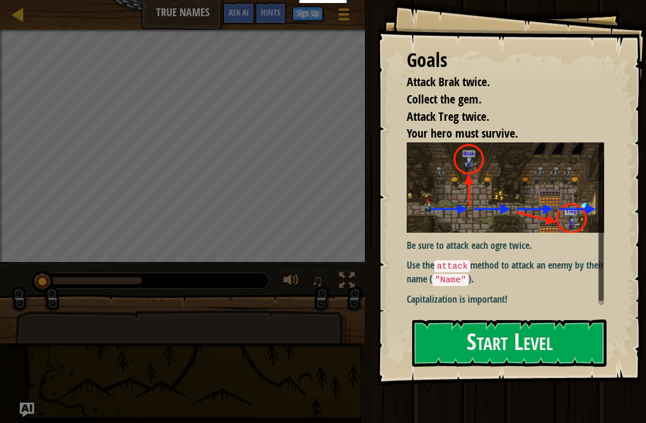
click at [559, 348] on button "Start Level" at bounding box center [509, 342] width 194 height 47
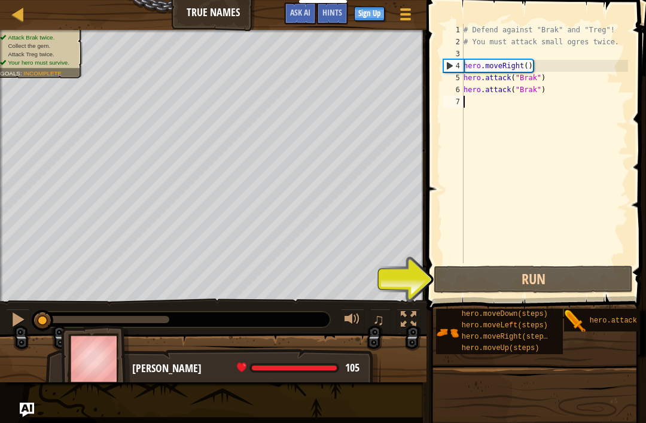
type textarea "h"
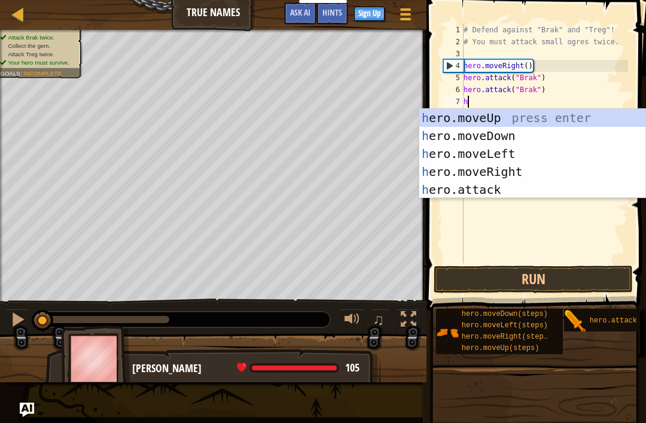
scroll to position [6, 0]
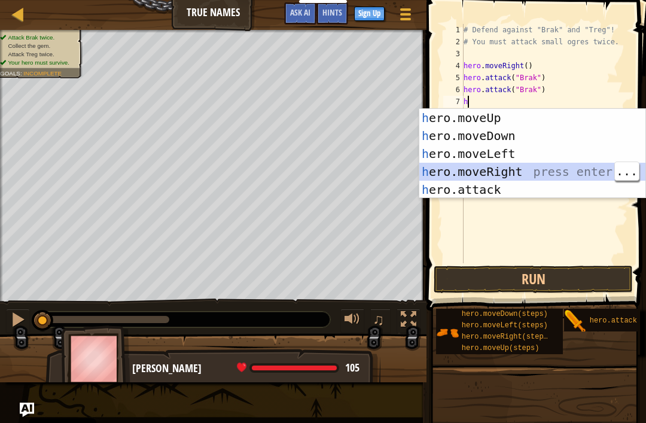
click at [471, 175] on div "h ero.moveUp press enter h ero.moveDown press enter h ero.moveLeft press enter …" at bounding box center [532, 172] width 226 height 126
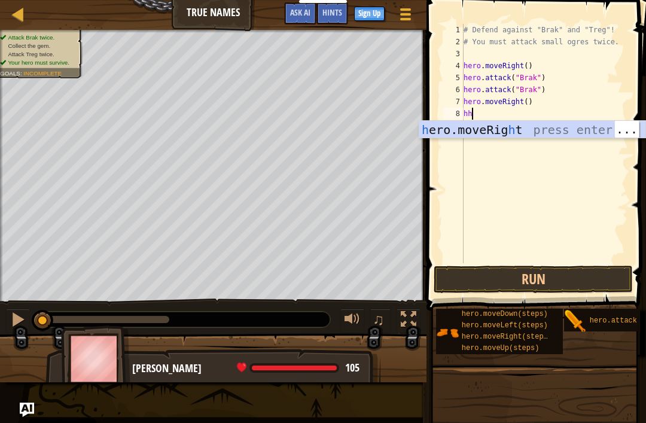
type textarea "h"
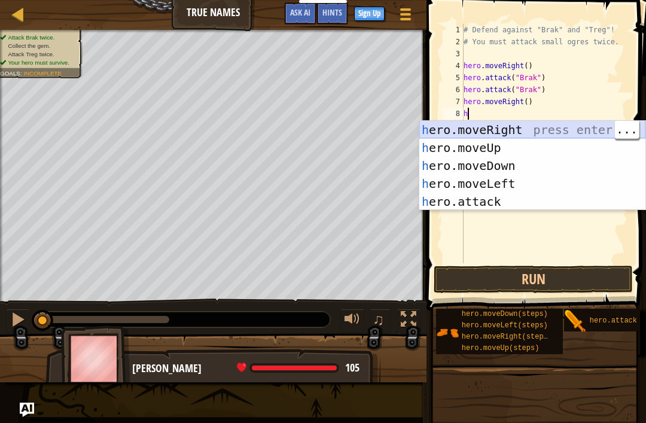
click at [507, 135] on div "h ero.moveRight press enter h ero.moveUp press enter h ero.moveDown press enter…" at bounding box center [532, 184] width 226 height 126
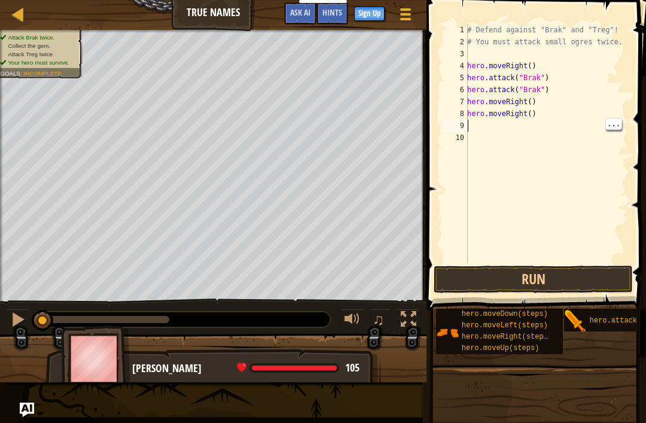
click at [478, 279] on button "Run" at bounding box center [533, 280] width 199 height 28
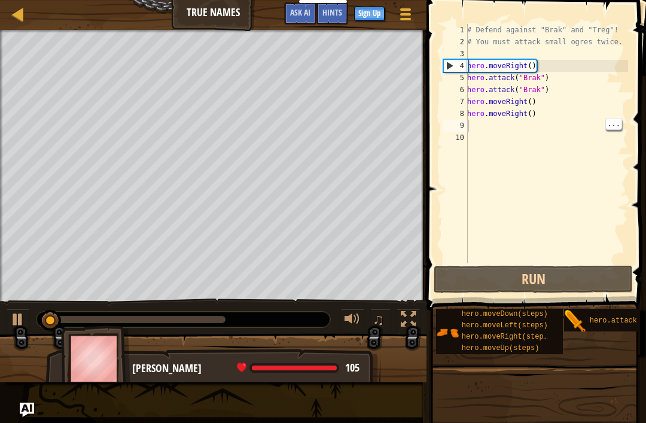
click at [473, 272] on button "Run" at bounding box center [533, 280] width 199 height 28
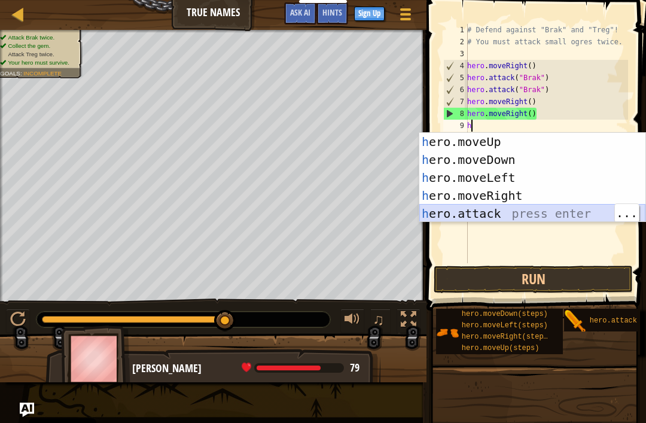
click at [549, 217] on div "h ero.moveUp press enter h ero.moveDown press enter h ero.moveLeft press enter …" at bounding box center [532, 196] width 226 height 126
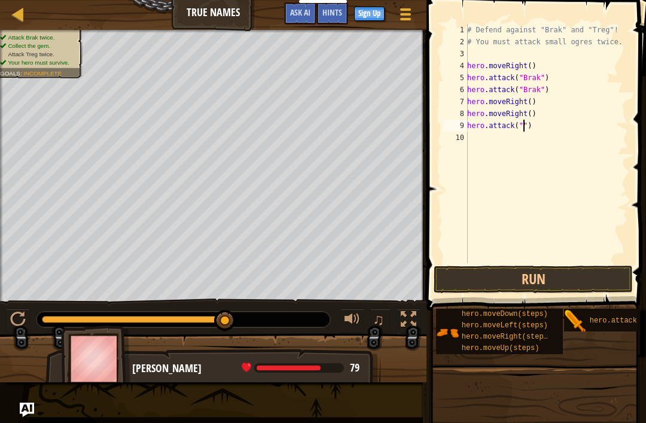
scroll to position [6, 5]
type textarea "hero.attack("tr")"
